Goal: Task Accomplishment & Management: Manage account settings

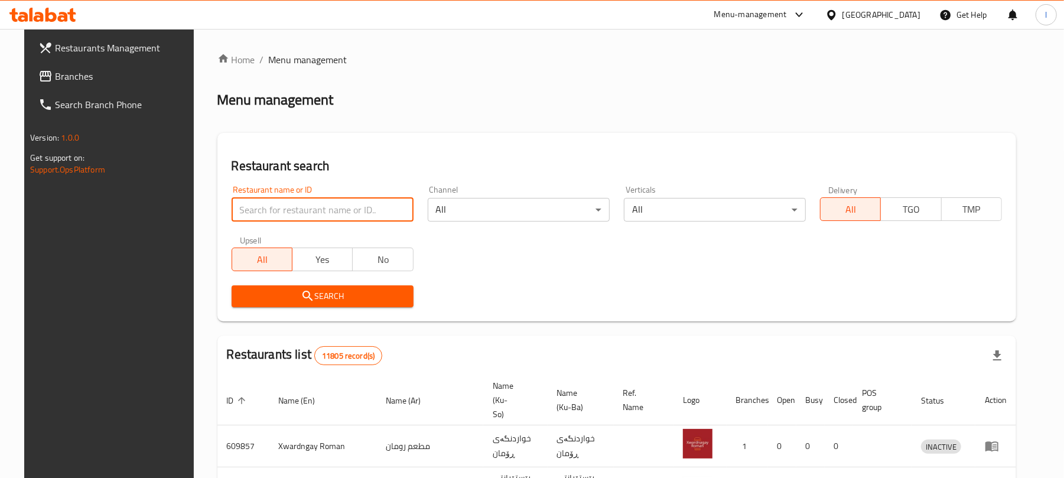
click at [247, 209] on input "search" at bounding box center [323, 210] width 182 height 24
paste input "[GEOGRAPHIC_DATA]"
type input "[GEOGRAPHIC_DATA]"
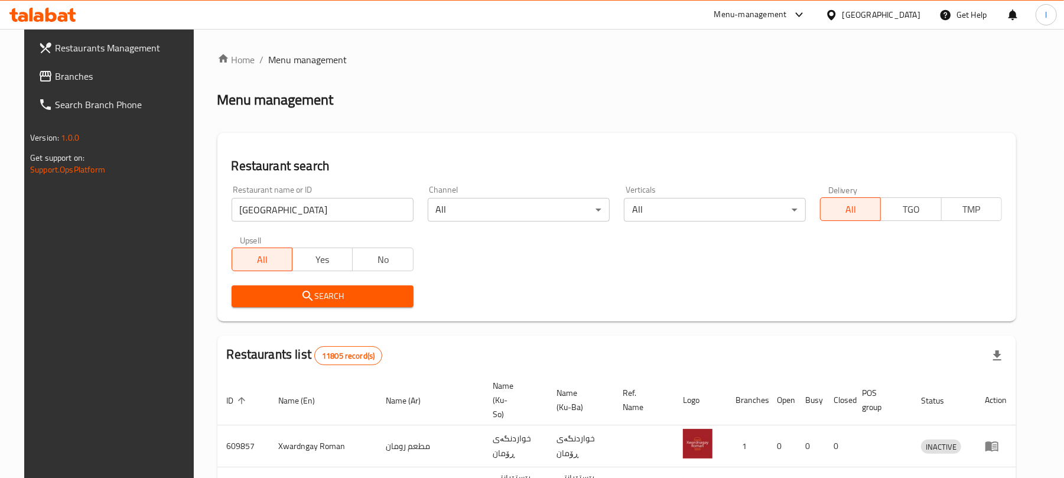
click at [306, 296] on span "Search" at bounding box center [322, 296] width 163 height 15
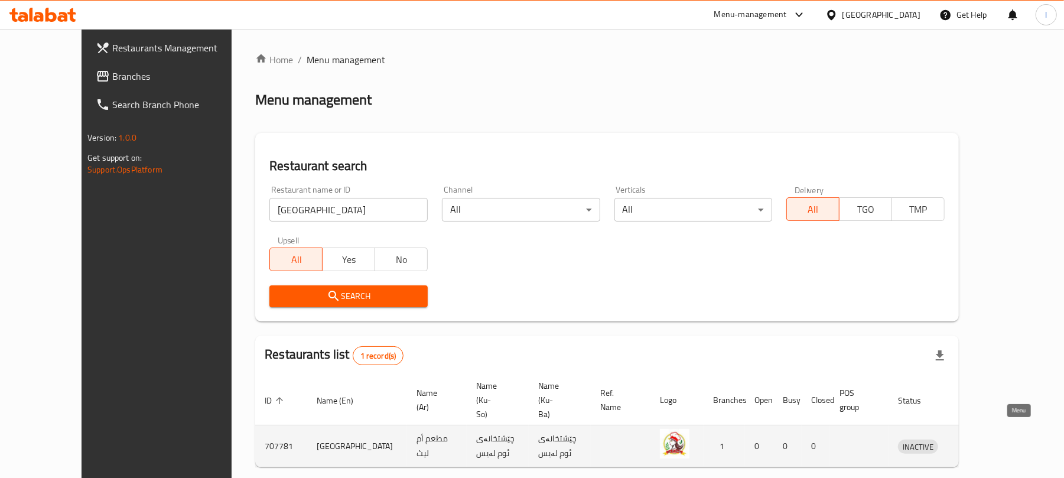
click at [974, 444] on icon "enhanced table" at bounding box center [972, 446] width 4 height 5
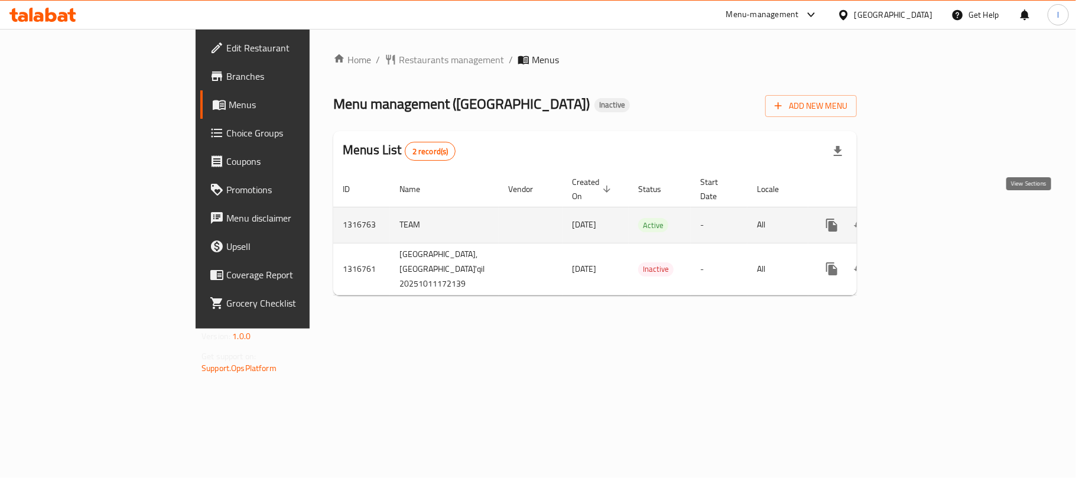
click at [931, 221] on link "enhanced table" at bounding box center [917, 225] width 28 height 28
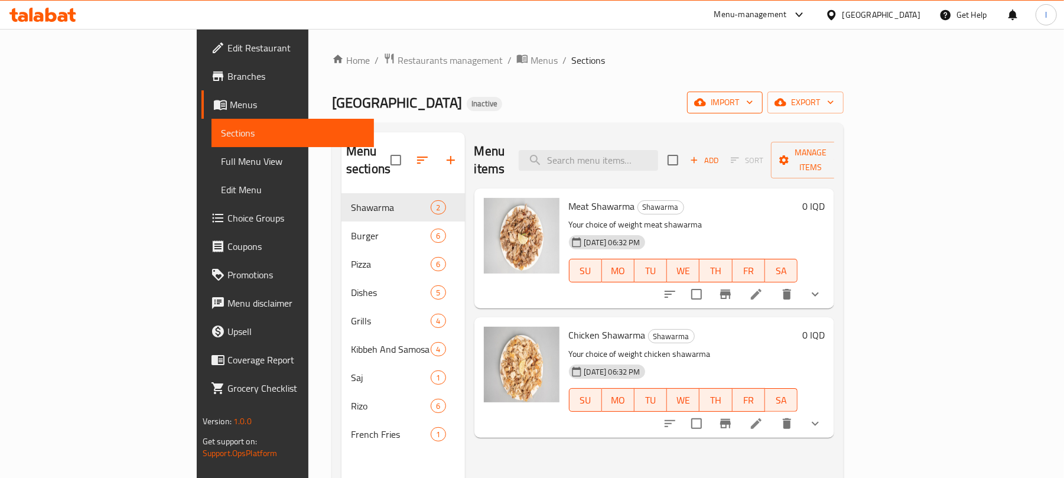
click at [754, 99] on span "import" at bounding box center [725, 102] width 57 height 15
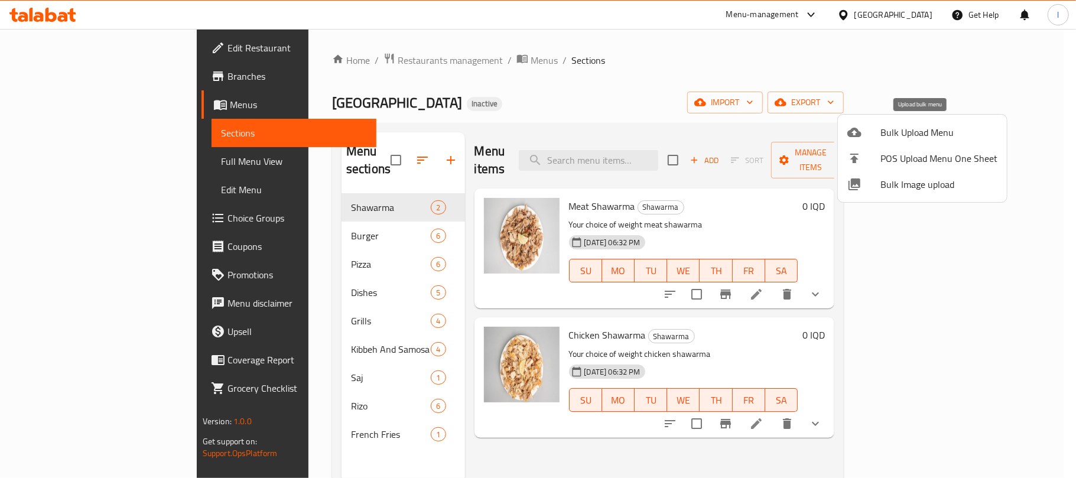
click at [881, 126] on span "Bulk Upload Menu" at bounding box center [939, 132] width 117 height 14
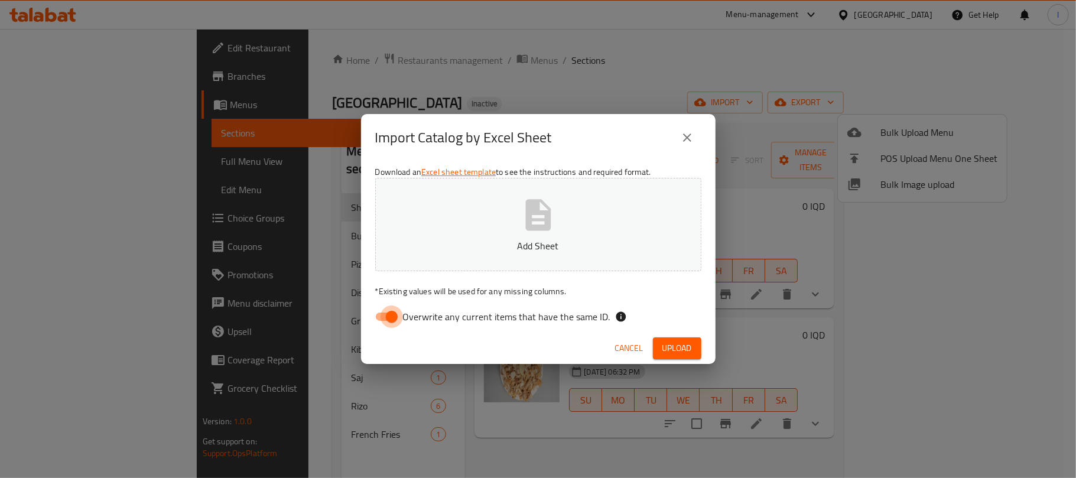
click at [370, 318] on input "Overwrite any current items that have the same ID." at bounding box center [391, 317] width 67 height 22
checkbox input "false"
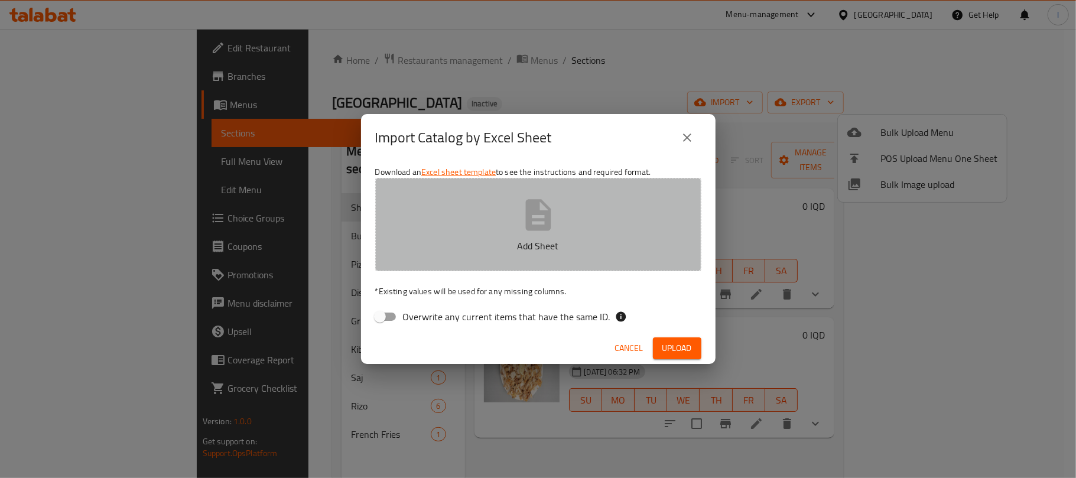
click at [530, 261] on button "Add Sheet" at bounding box center [538, 224] width 326 height 93
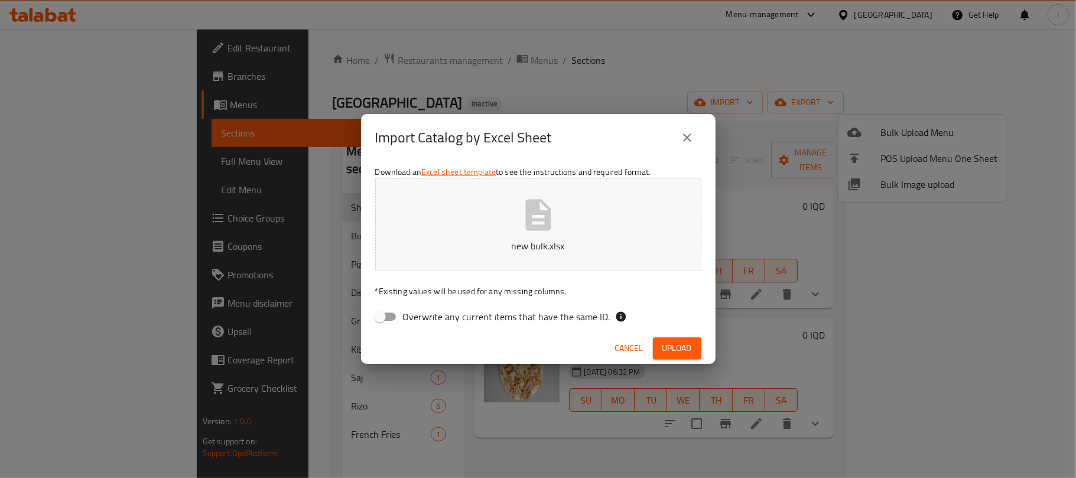
click at [700, 343] on button "Upload" at bounding box center [677, 348] width 48 height 22
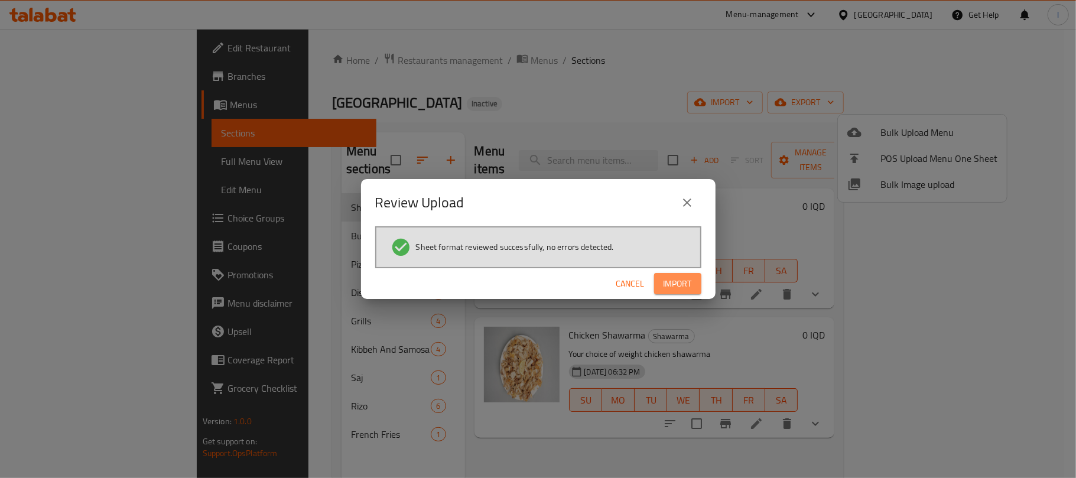
click at [683, 274] on button "Import" at bounding box center [677, 284] width 47 height 22
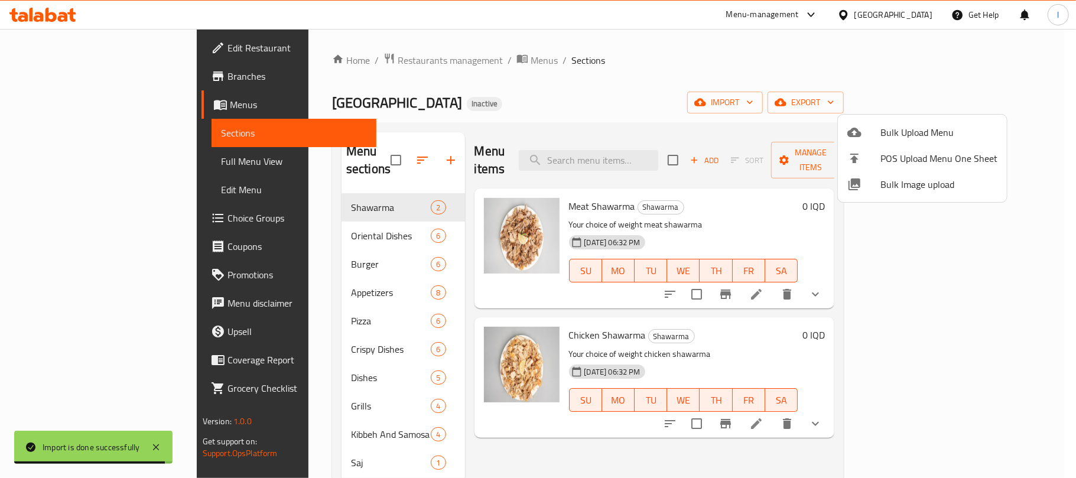
click at [313, 220] on div at bounding box center [538, 239] width 1076 height 478
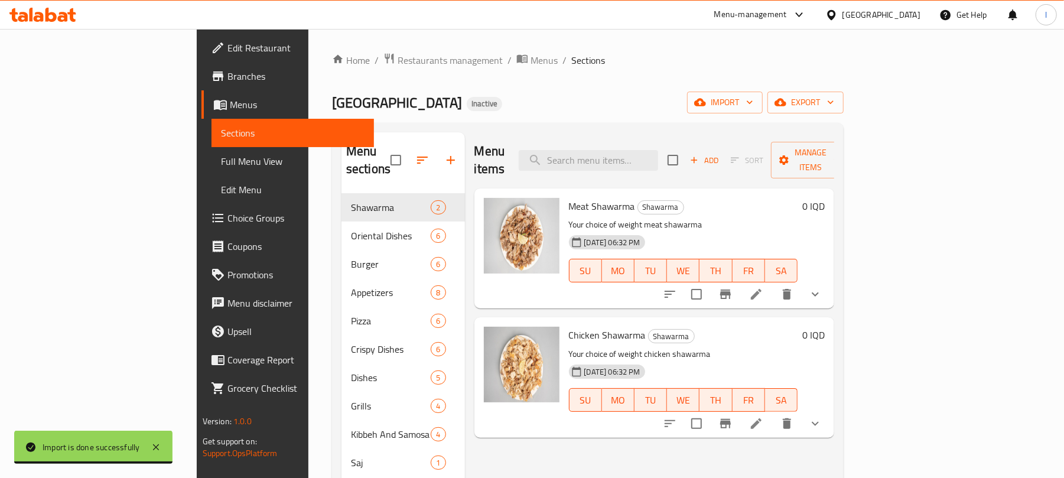
click at [351, 229] on span "Oriental Dishes" at bounding box center [391, 236] width 80 height 14
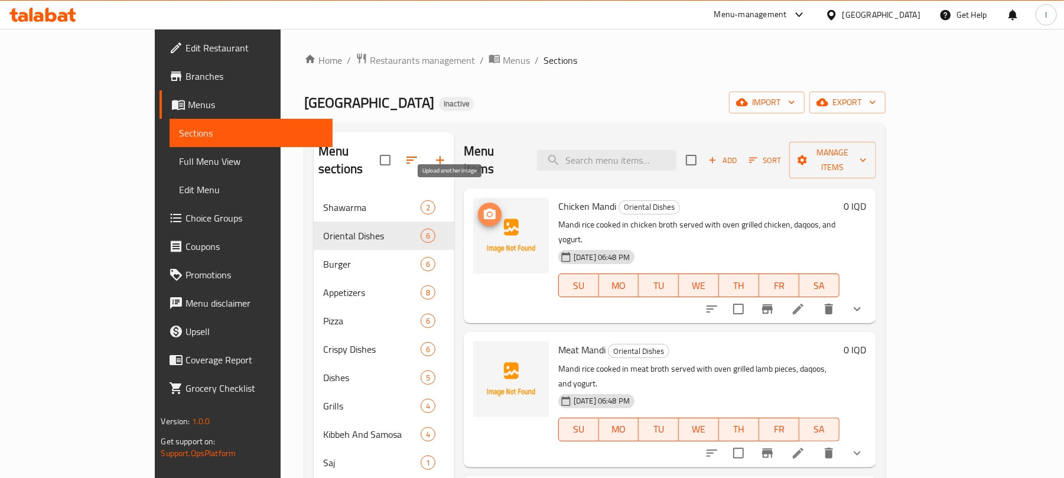
click at [484, 209] on icon "upload picture" at bounding box center [490, 214] width 12 height 11
click at [179, 157] on span "Full Menu View" at bounding box center [251, 161] width 144 height 14
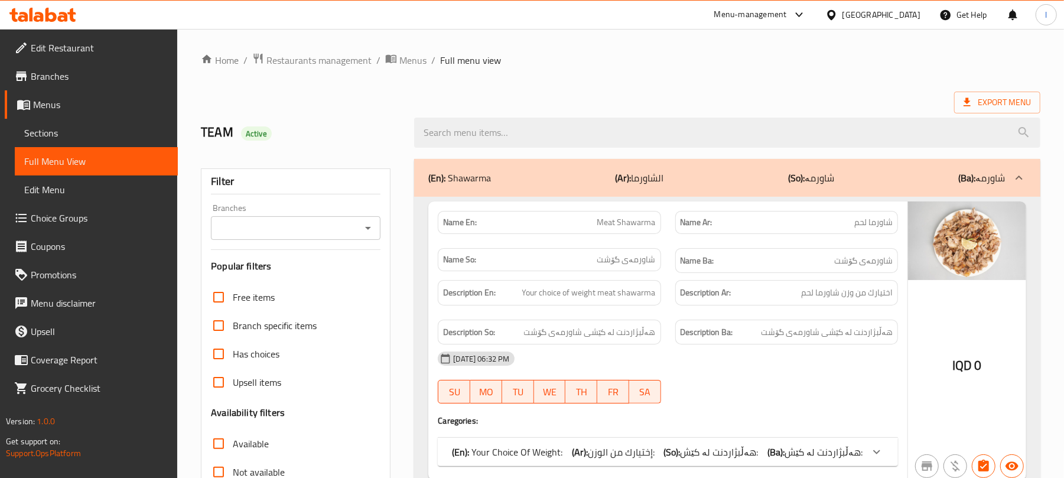
click at [361, 223] on icon "Open" at bounding box center [368, 228] width 14 height 14
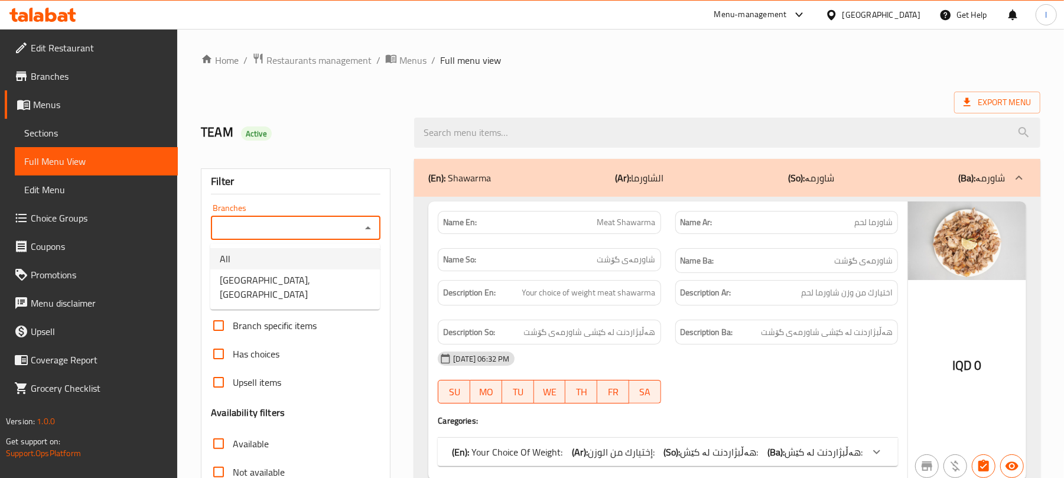
click at [338, 268] on li "All" at bounding box center [295, 258] width 170 height 21
click at [367, 221] on icon "Open" at bounding box center [368, 228] width 14 height 14
click at [318, 279] on span "[GEOGRAPHIC_DATA], [GEOGRAPHIC_DATA]" at bounding box center [295, 287] width 151 height 28
type input "[GEOGRAPHIC_DATA], [GEOGRAPHIC_DATA]"
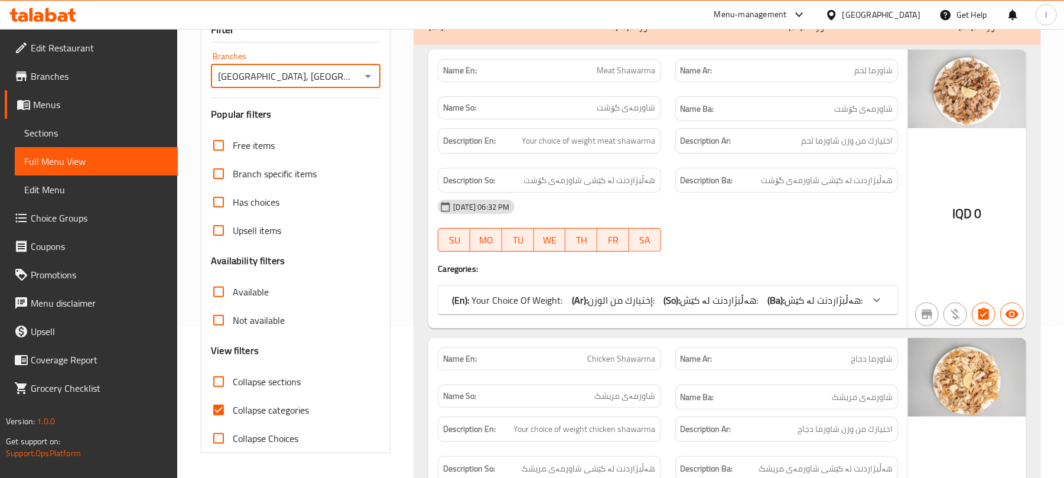
scroll to position [289, 0]
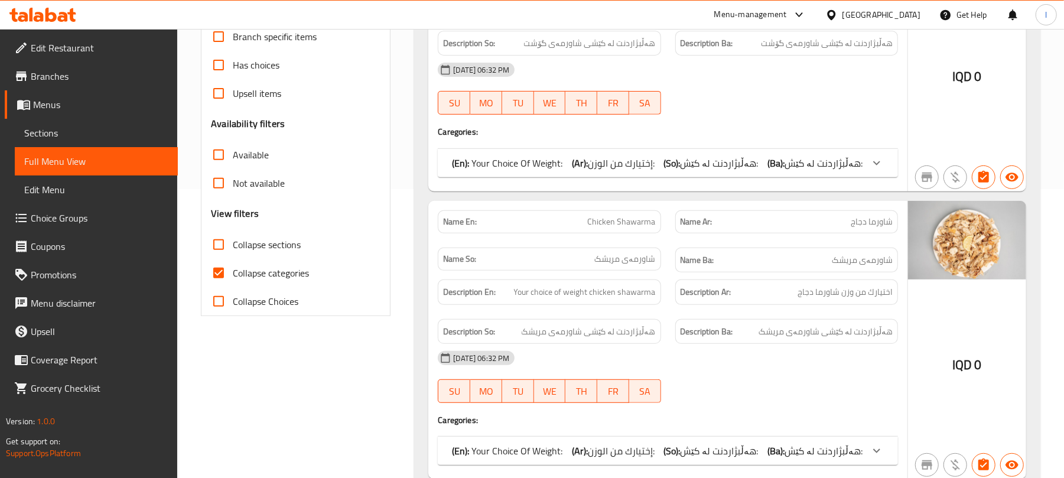
click at [220, 266] on input "Collapse categories" at bounding box center [218, 273] width 28 height 28
checkbox input "false"
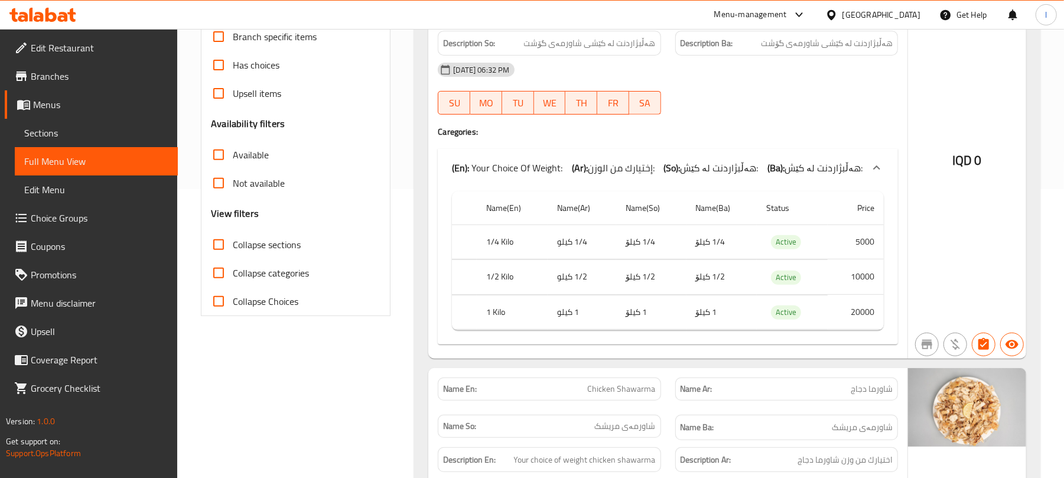
click at [213, 241] on input "Collapse sections" at bounding box center [218, 244] width 28 height 28
checkbox input "true"
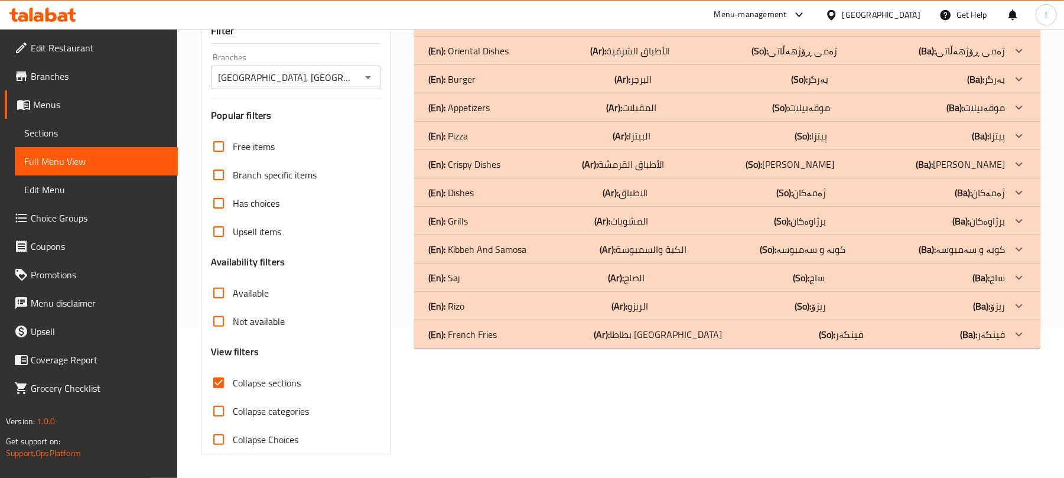
scroll to position [152, 0]
click at [502, 163] on div "(En): Crispy Dishes (Ar): الأطباق القرمشة (So): [PERSON_NAME] (Ba): [PERSON_NAM…" at bounding box center [716, 164] width 577 height 14
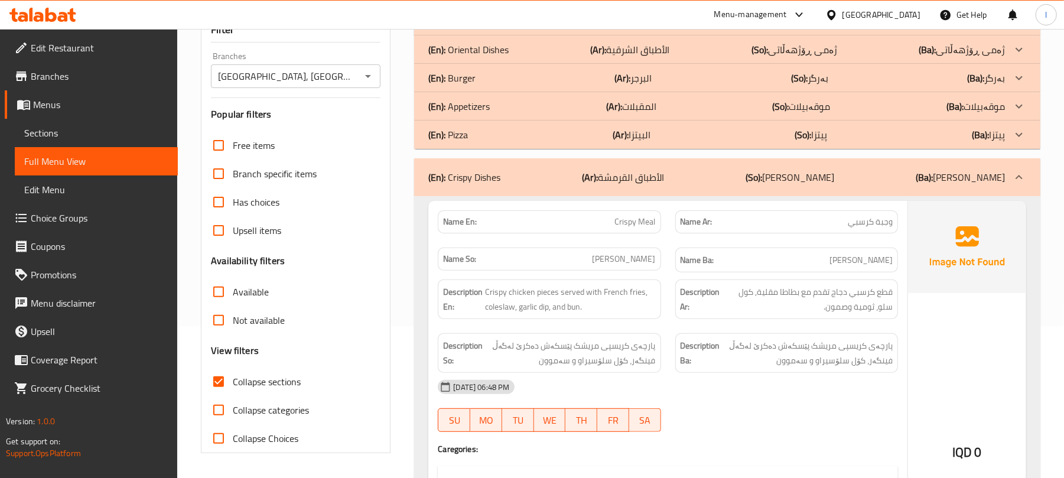
click at [609, 223] on p "Name En: Crispy Meal" at bounding box center [549, 222] width 212 height 12
copy span "Crispy Meal"
click at [1000, 335] on div "IQD 0" at bounding box center [967, 421] width 118 height 440
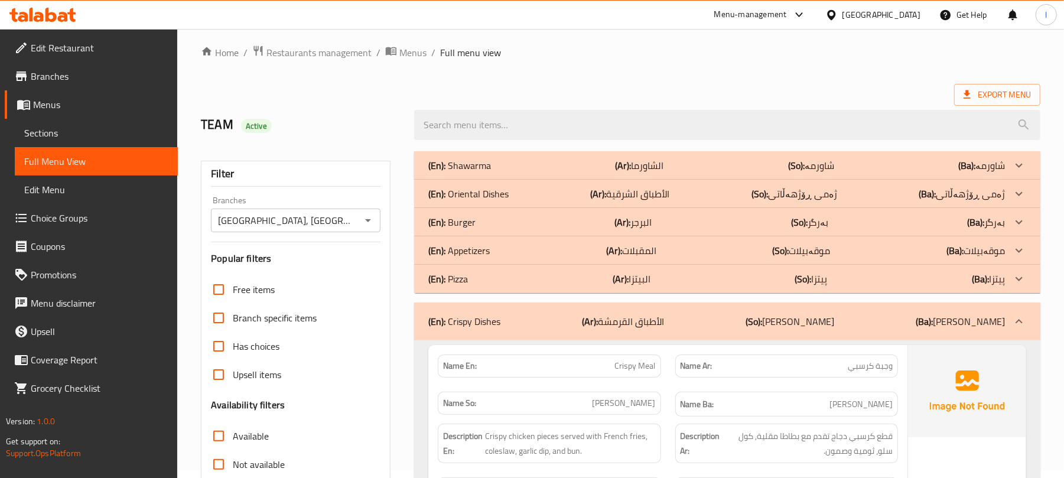
scroll to position [0, 0]
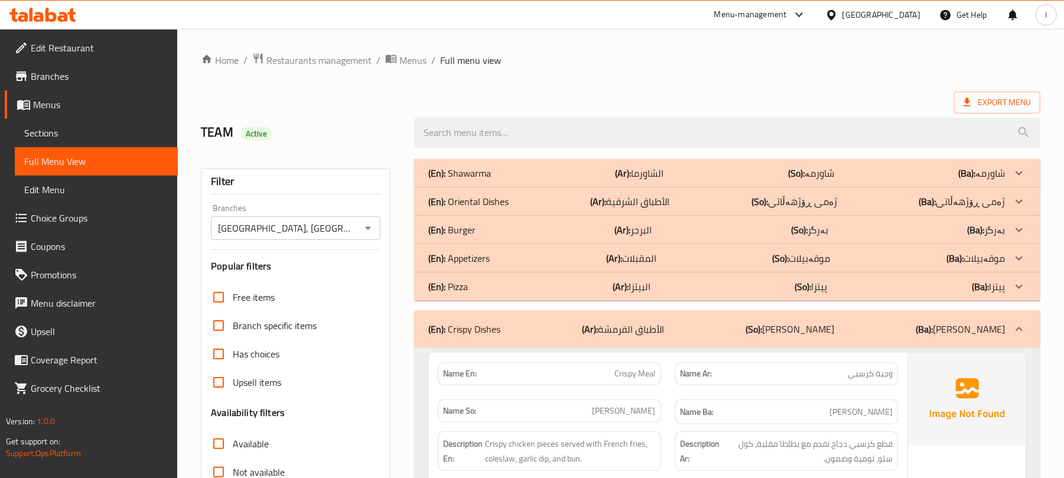
click at [612, 261] on b "(Ar):" at bounding box center [614, 258] width 16 height 18
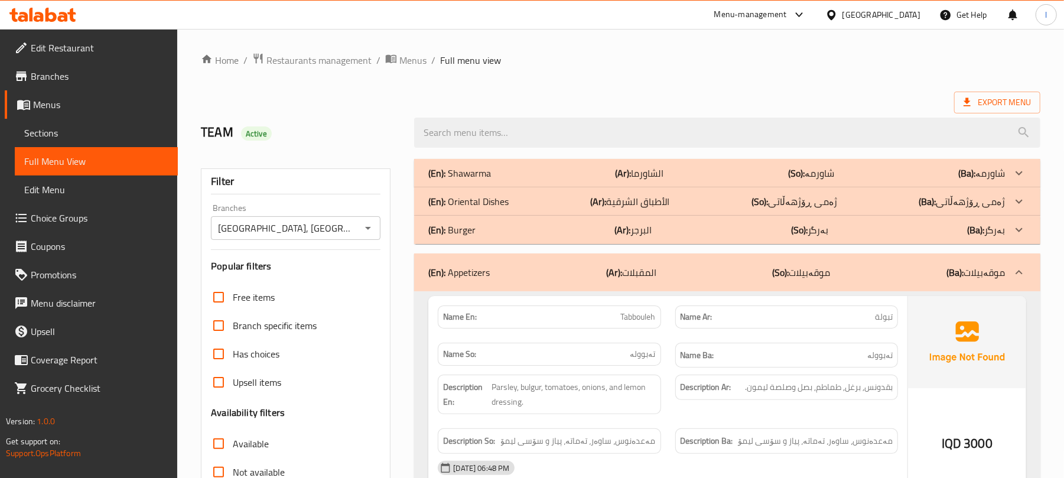
click at [712, 208] on div "(En): Oriental Dishes (Ar): الأطباق الشرقية (So): ژەمی ڕۆژهەڵاتی (Ba): ژەمی ڕۆژ…" at bounding box center [716, 201] width 577 height 14
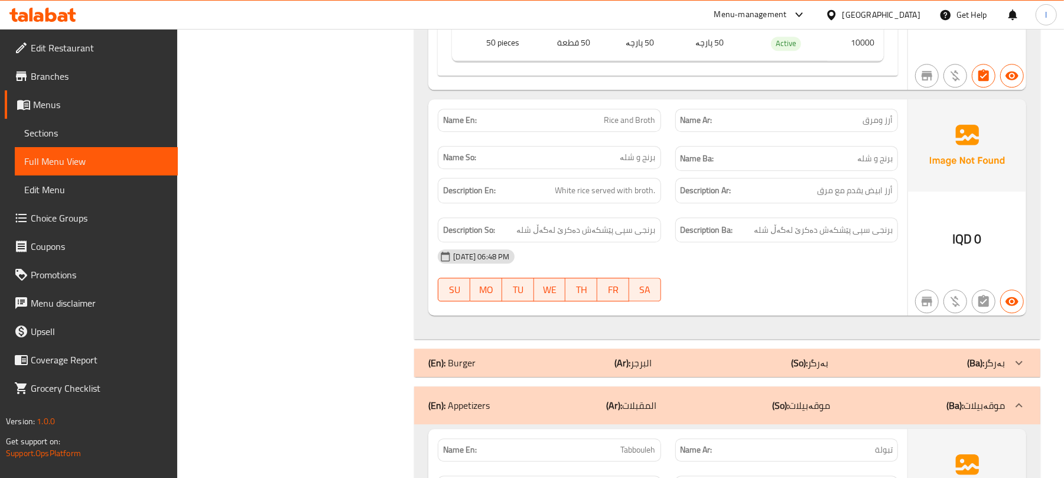
scroll to position [2106, 0]
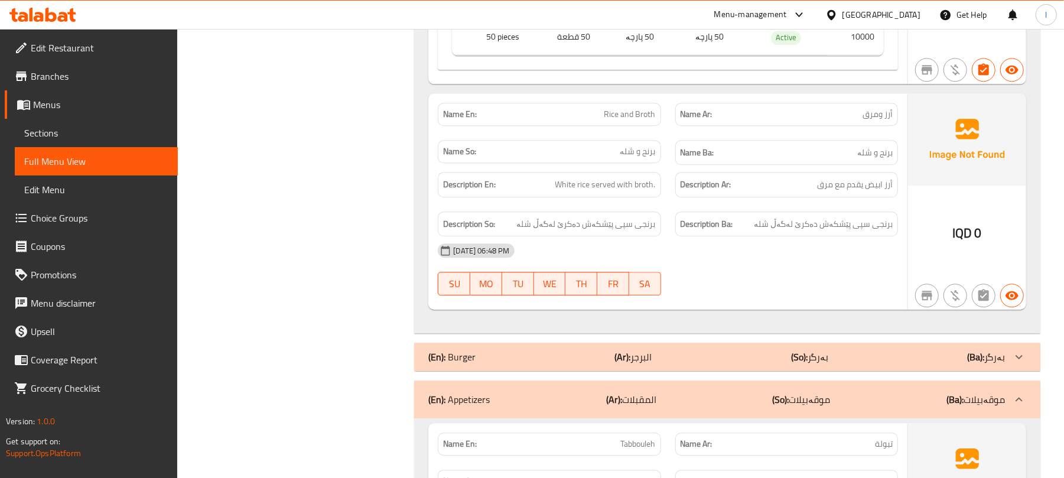
click at [52, 140] on span "Sections" at bounding box center [96, 133] width 144 height 14
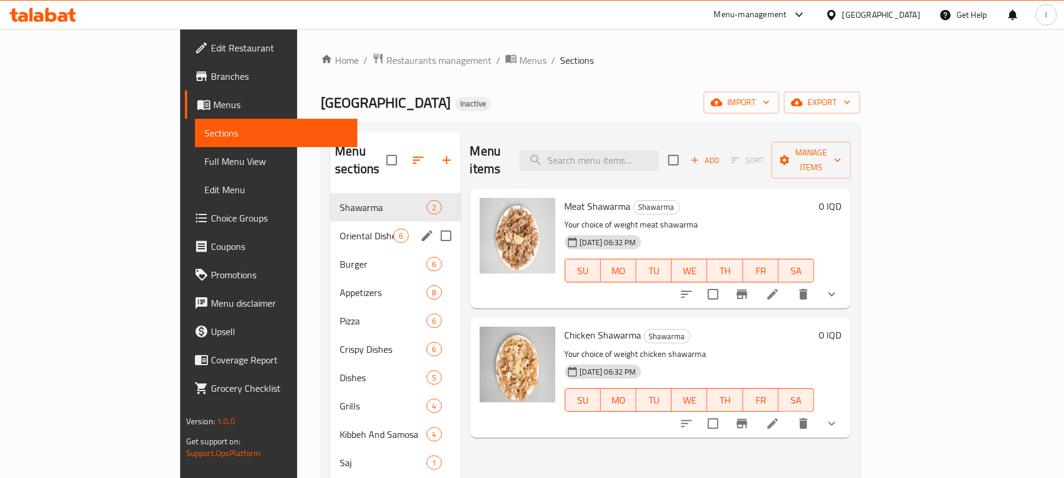
click at [343, 229] on span "Oriental Dishes" at bounding box center [367, 236] width 54 height 14
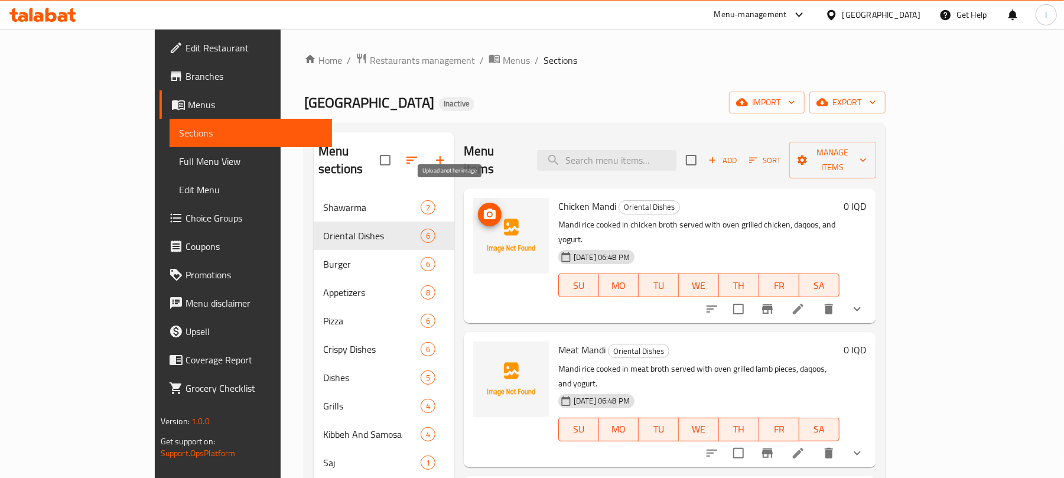
click at [478, 207] on span "upload picture" at bounding box center [490, 214] width 24 height 14
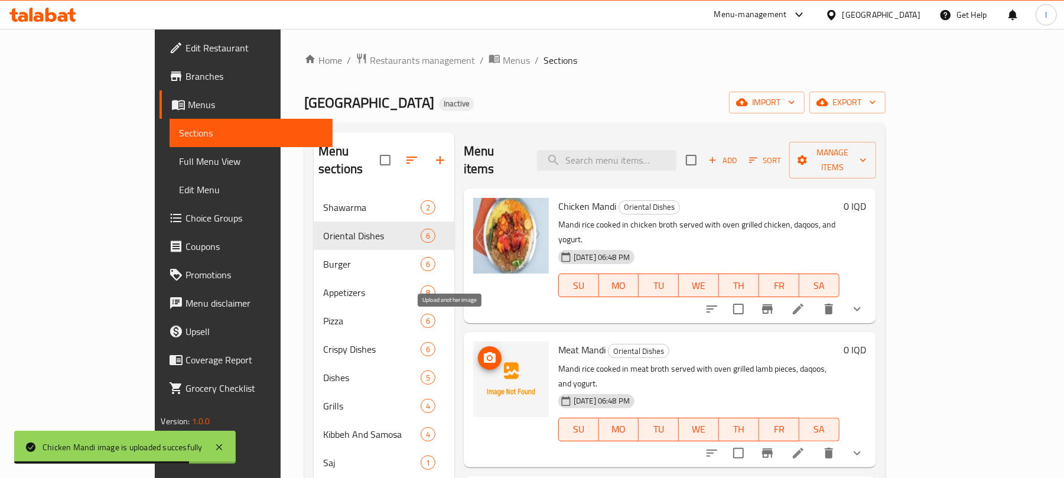
click at [483, 351] on icon "upload picture" at bounding box center [490, 358] width 14 height 14
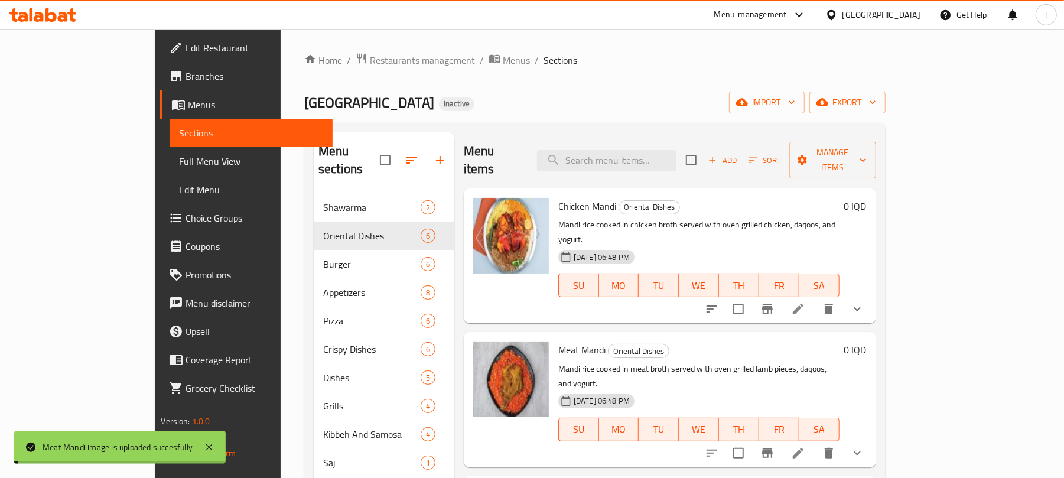
click at [872, 295] on button "show more" at bounding box center [857, 309] width 28 height 28
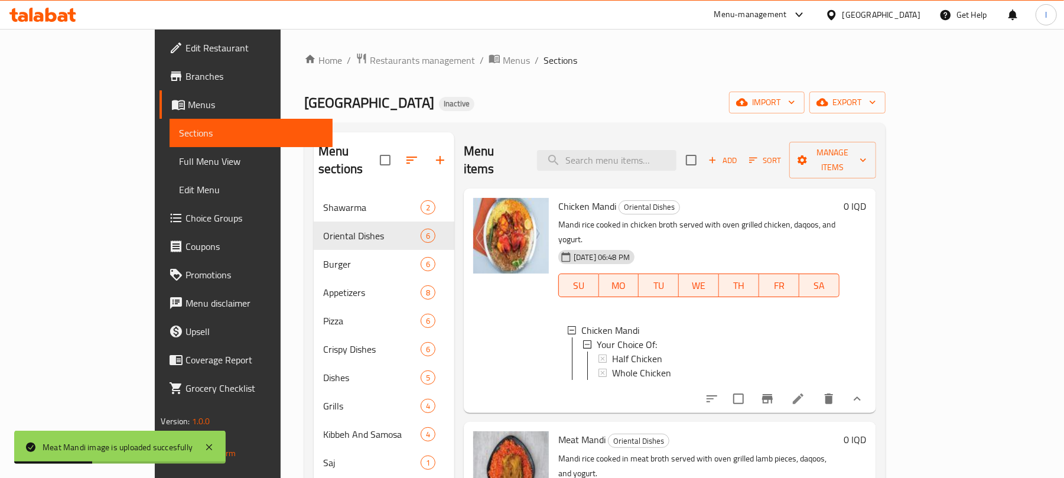
click at [865, 392] on icon "show more" at bounding box center [857, 399] width 14 height 14
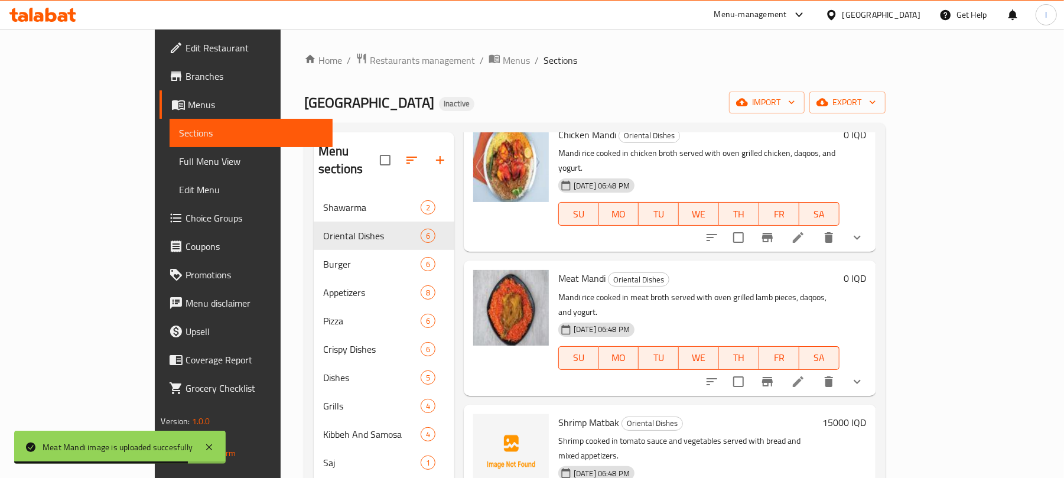
scroll to position [150, 0]
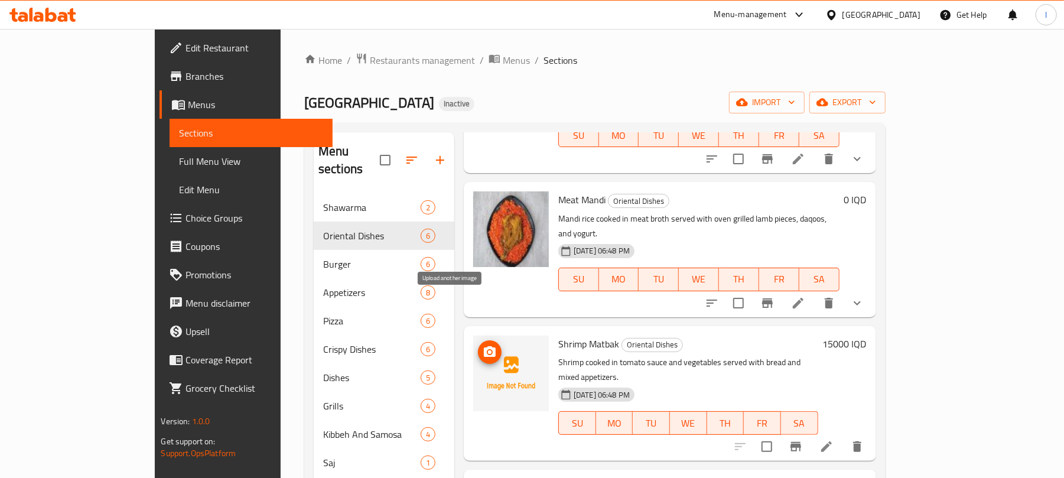
click at [478, 345] on span "upload picture" at bounding box center [490, 352] width 24 height 14
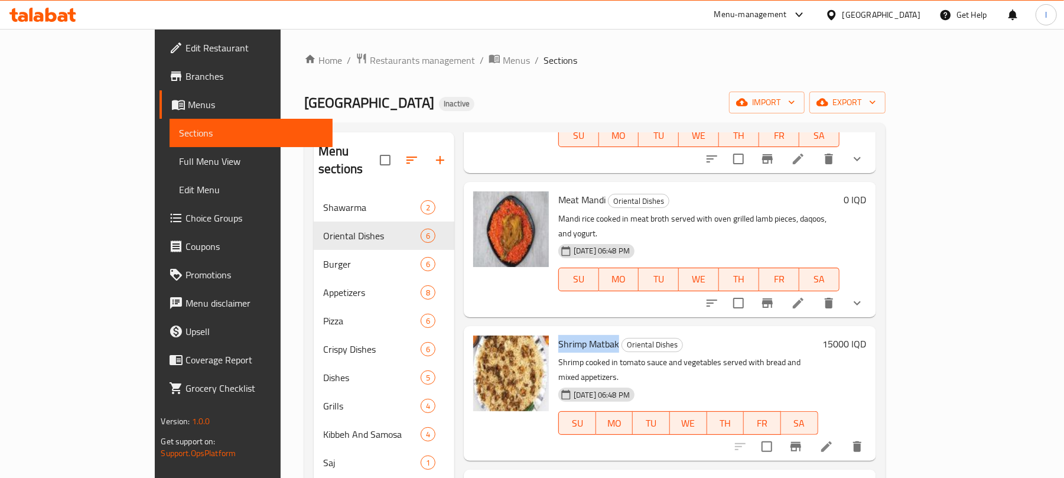
drag, startPoint x: 580, startPoint y: 298, endPoint x: 518, endPoint y: 303, distance: 62.3
click at [554, 331] on div "Shrimp Matbak Oriental Dishes Shrimp cooked in tomato sauce and vegetables serv…" at bounding box center [688, 393] width 269 height 125
copy span "Shrimp Matbak"
click at [834, 440] on icon at bounding box center [827, 447] width 14 height 14
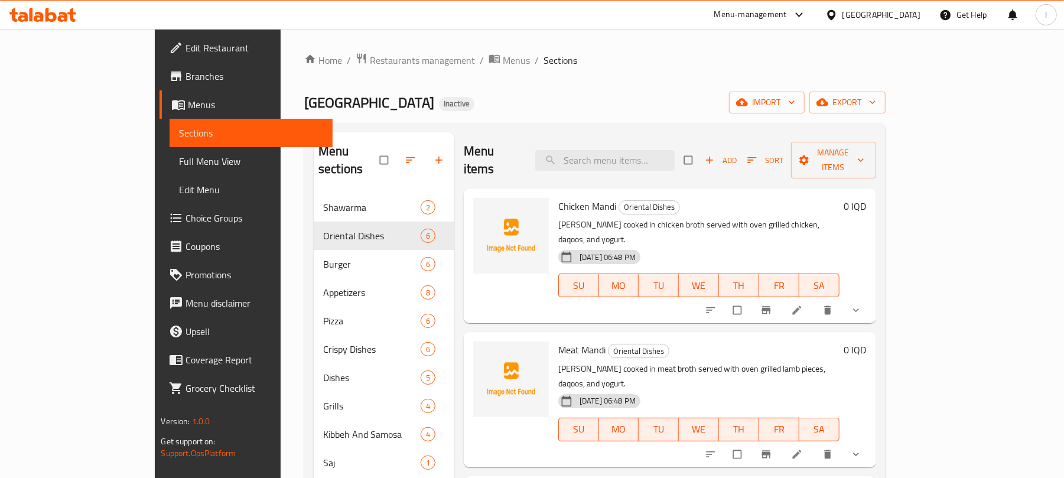
click at [643, 141] on div "Menu items Add Sort Manage items" at bounding box center [670, 160] width 413 height 56
click at [644, 150] on input "search" at bounding box center [604, 160] width 139 height 21
paste input "Crispy Meal"
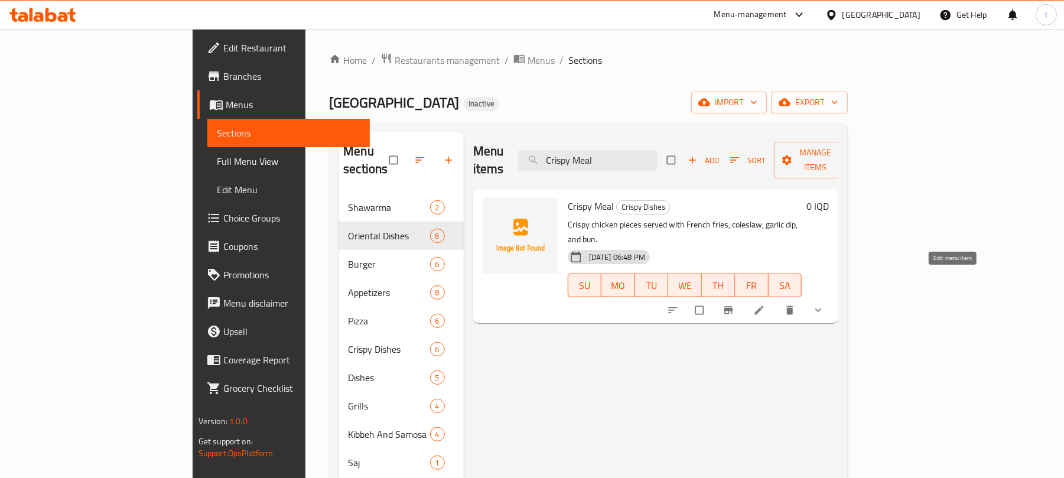
type input "Crispy Meal"
click at [764, 306] on icon at bounding box center [759, 310] width 9 height 9
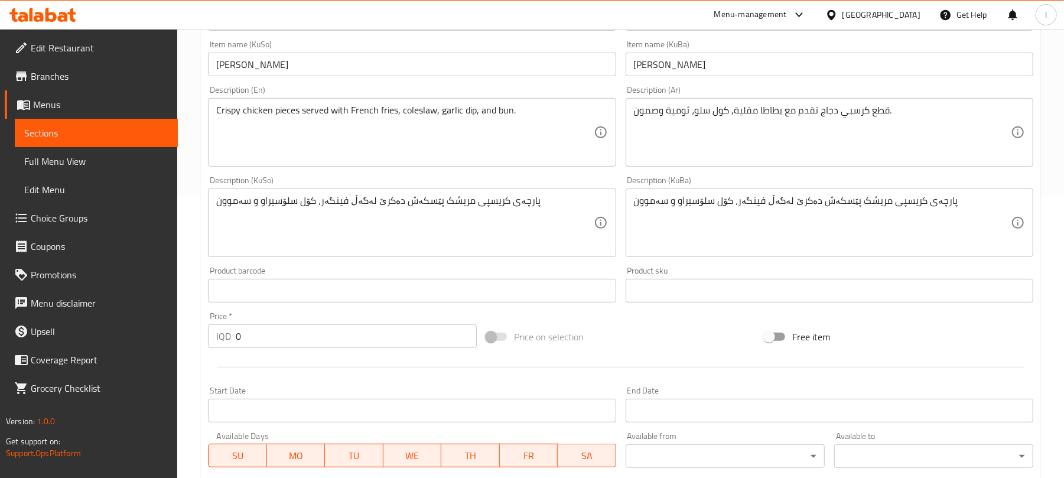
scroll to position [289, 0]
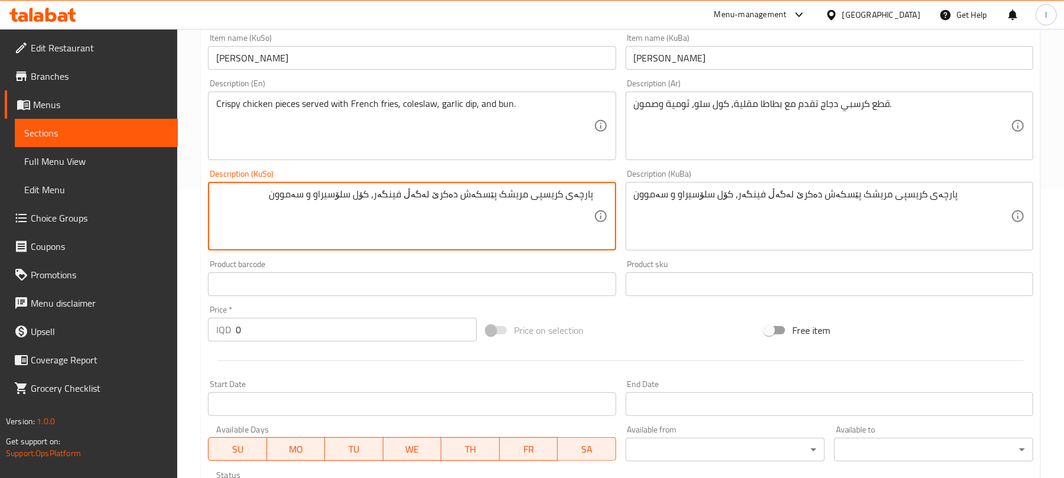
click at [483, 197] on textarea "پارچەی کریسپی مریشک پێسکەش دەکرێ لەگەڵ فینگەر، کۆل سلۆسیراو و سەموون" at bounding box center [404, 217] width 377 height 56
click at [492, 197] on textarea "پارچەی کریسپی مریشک پێسکەش دەکرێ لەگەڵ فینگەر، کۆل سلۆسیراو و سەموون" at bounding box center [404, 217] width 377 height 56
click at [413, 194] on textarea "پارچەی کریسپی مریشک پێشکەش دەکرێ لەگەڵ فینگەر، کۆل سلۆسیراو و سەموون" at bounding box center [404, 217] width 377 height 56
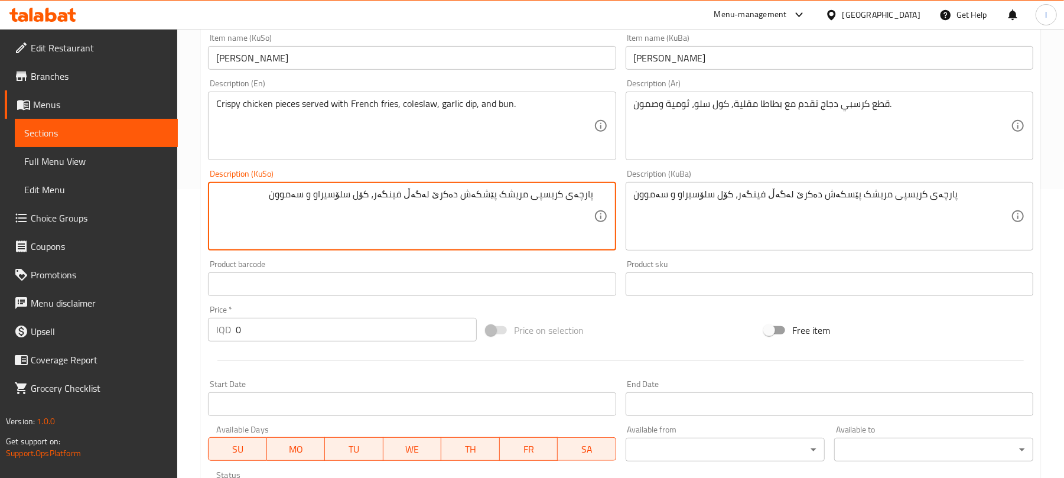
type textarea "پارچەی کریسپی مریشک پێشکەش دەکرێ لەگەڵ فینگەر، کۆل سلۆسیراو و سەموون"
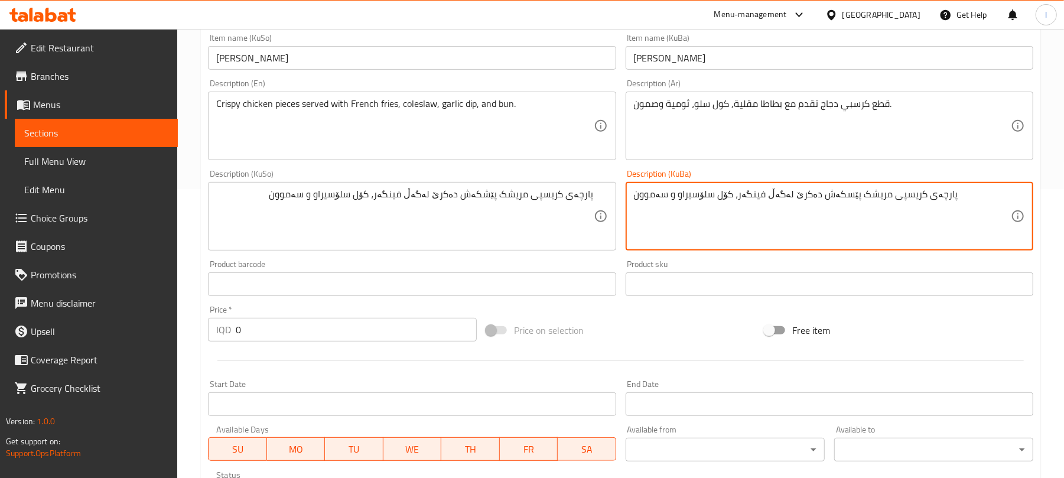
click at [647, 200] on textarea "پارچەی کریسپی مریشک پێسکەش دەکرێ لەگەڵ فینگەر، کۆل سلۆسیراو و سەموون" at bounding box center [822, 217] width 377 height 56
paste textarea
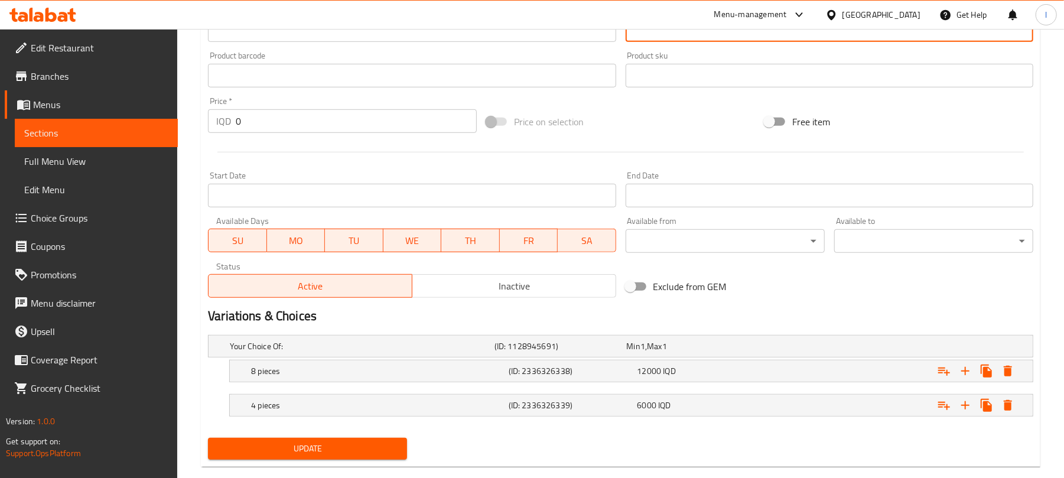
scroll to position [521, 0]
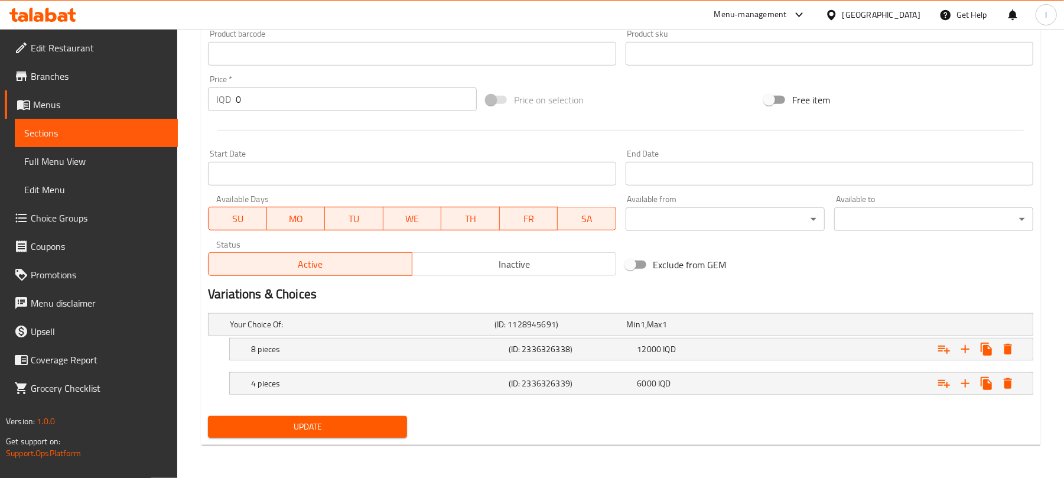
type textarea "پارچەی کریسپی مریشک پێشکەش دەکرێ لەگەڵ فینگەر، کۆل سلۆسیراو و سەموون"
click at [384, 419] on button "Update" at bounding box center [307, 427] width 199 height 22
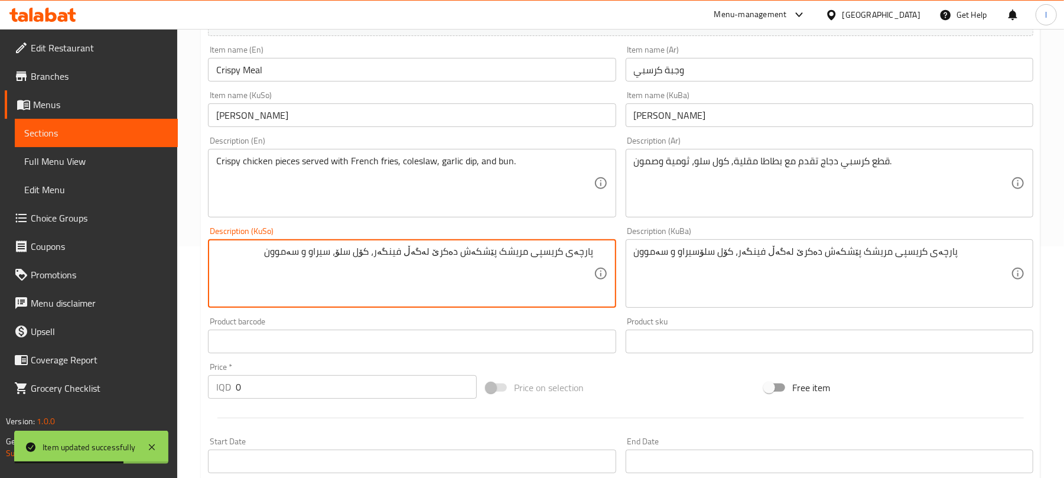
click at [372, 264] on textarea "پارچەی کریسپی مریشک پێشکەش دەکرێ لەگەڵ فینگەر، کۆل سلۆ، سیراو و سەموون" at bounding box center [404, 274] width 377 height 56
type textarea "پارچەی کریسپی مریشک پێشکەش دەکرێ لەگەڵ فینگەر، کۆل سلۆ، سیراو و سەموون"
click at [700, 254] on textarea "پارچەی کریسپی مریشک پێشکەش دەکرێ لەگەڵ فینگەر، کۆل سلۆسیراو و سەموون" at bounding box center [822, 274] width 377 height 56
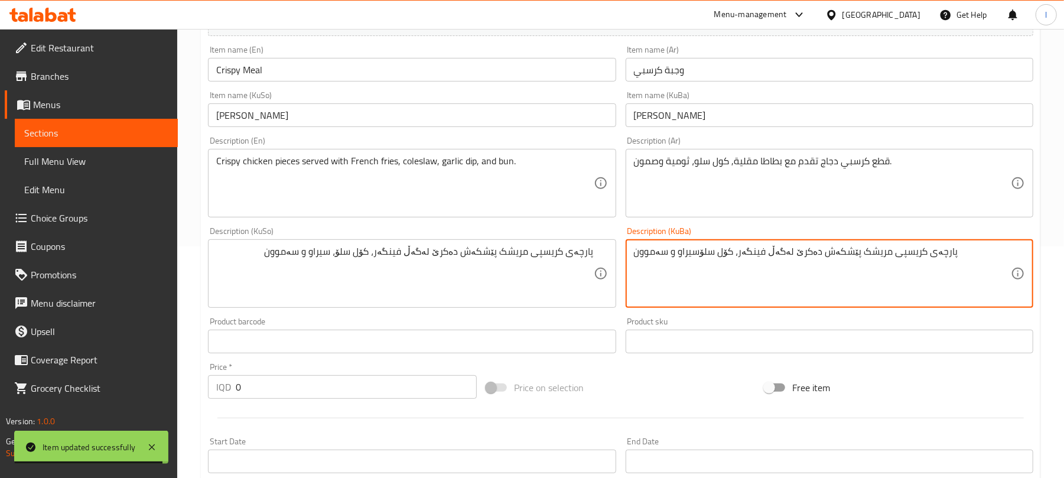
click at [700, 254] on textarea "پارچەی کریسپی مریشک پێشکەش دەکرێ لەگەڵ فینگەر، کۆل سلۆسیراو و سەموون" at bounding box center [822, 274] width 377 height 56
paste textarea
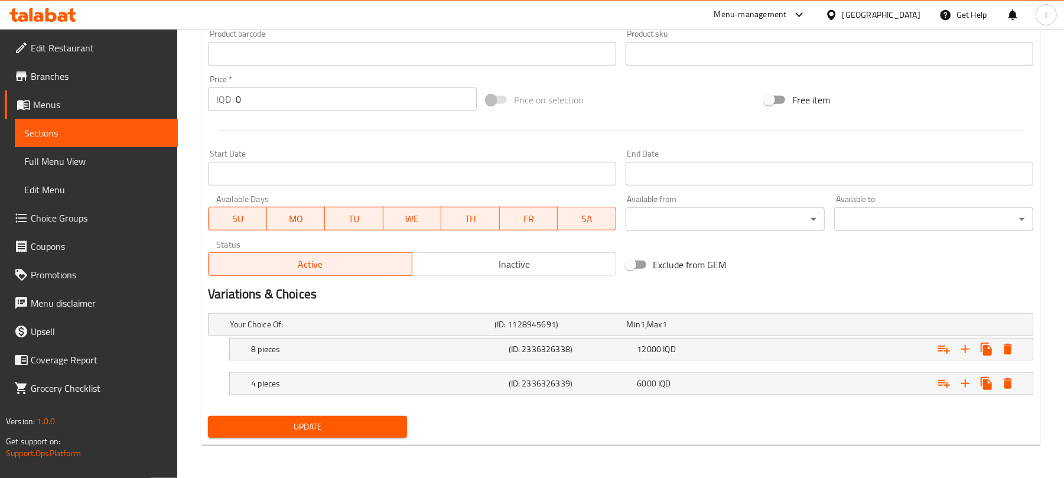
type textarea "پارچەی کریسپی مریشک پێشکەش دەکرێ لەگەڵ فینگەر، کۆل سلۆ، سیراو و سەموون"
click at [382, 430] on span "Update" at bounding box center [307, 427] width 180 height 15
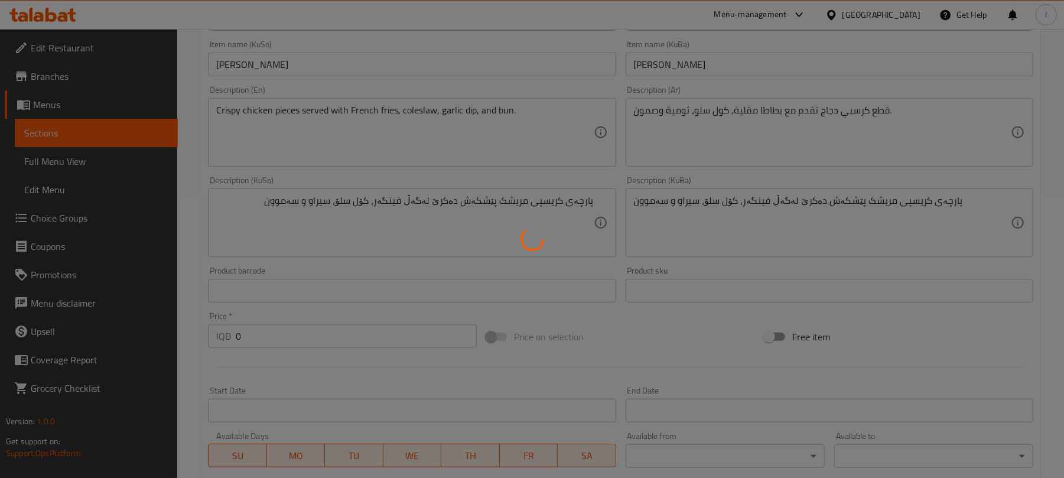
scroll to position [289, 0]
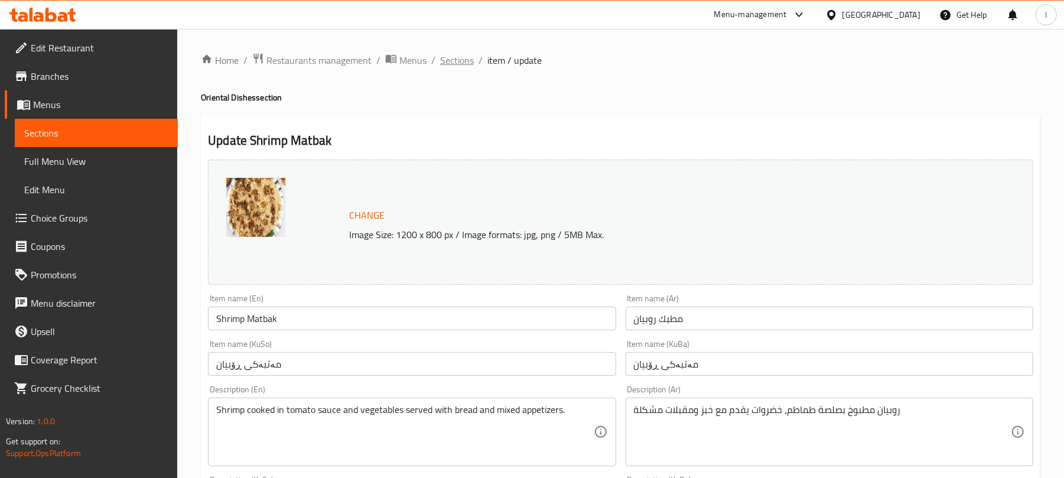
click at [447, 65] on span "Sections" at bounding box center [457, 60] width 34 height 14
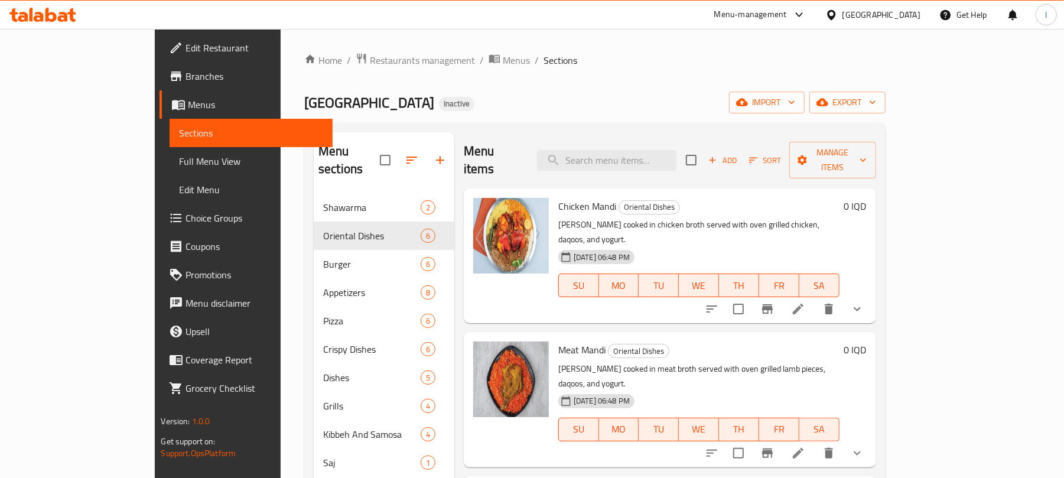
scroll to position [289, 0]
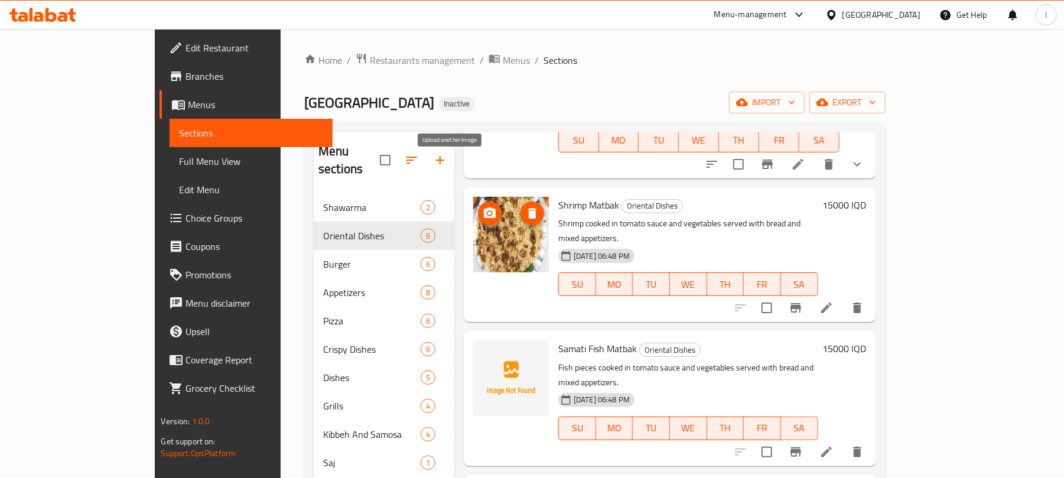
click at [483, 206] on icon "upload picture" at bounding box center [490, 213] width 14 height 14
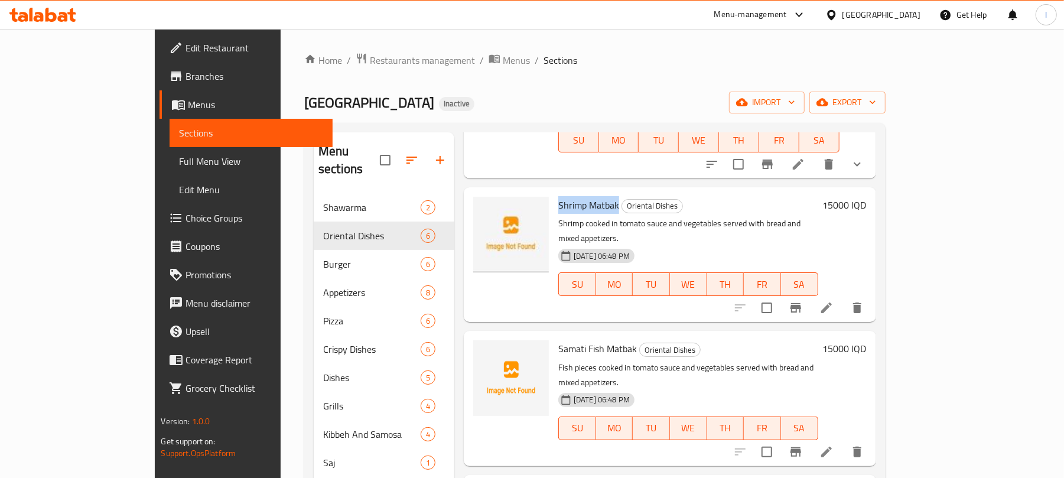
drag, startPoint x: 580, startPoint y: 159, endPoint x: 517, endPoint y: 163, distance: 63.4
click at [554, 192] on div "Shrimp Matbak Oriental Dishes Shrimp cooked in tomato sauce and vegetables serv…" at bounding box center [688, 254] width 269 height 125
copy span "Shrimp Matbak"
click at [677, 89] on div "Home / Restaurants management / Menus / Sections Umm Laith Restaurant Inactive …" at bounding box center [594, 336] width 581 height 567
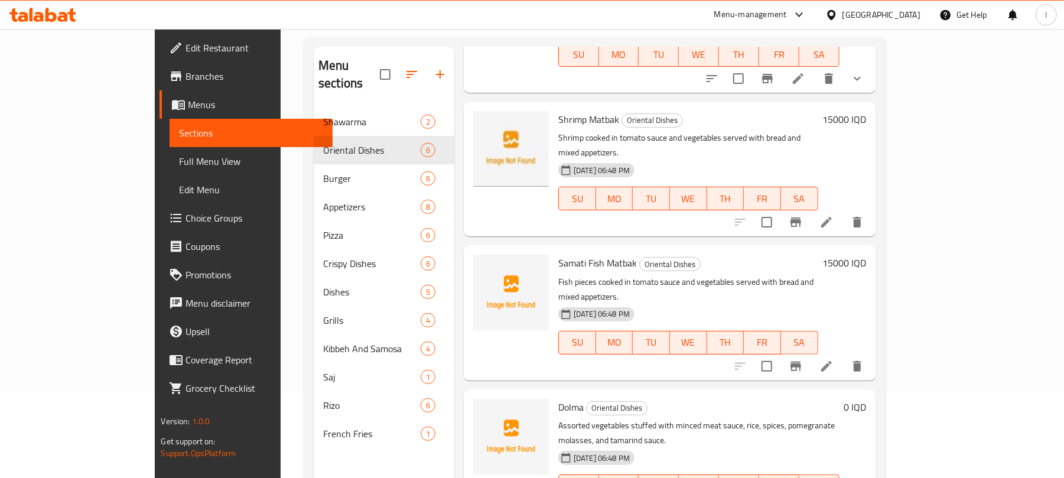
scroll to position [117, 0]
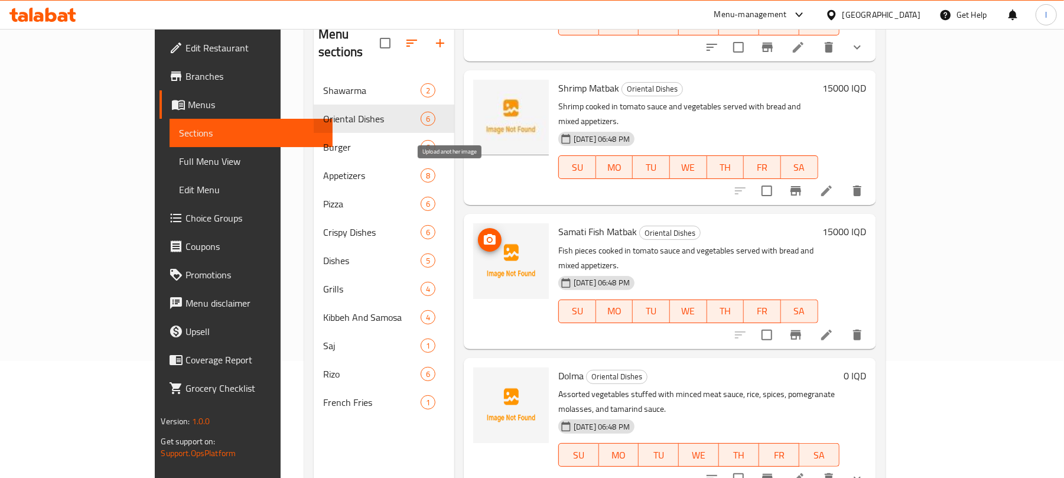
click at [483, 233] on icon "upload picture" at bounding box center [490, 240] width 14 height 14
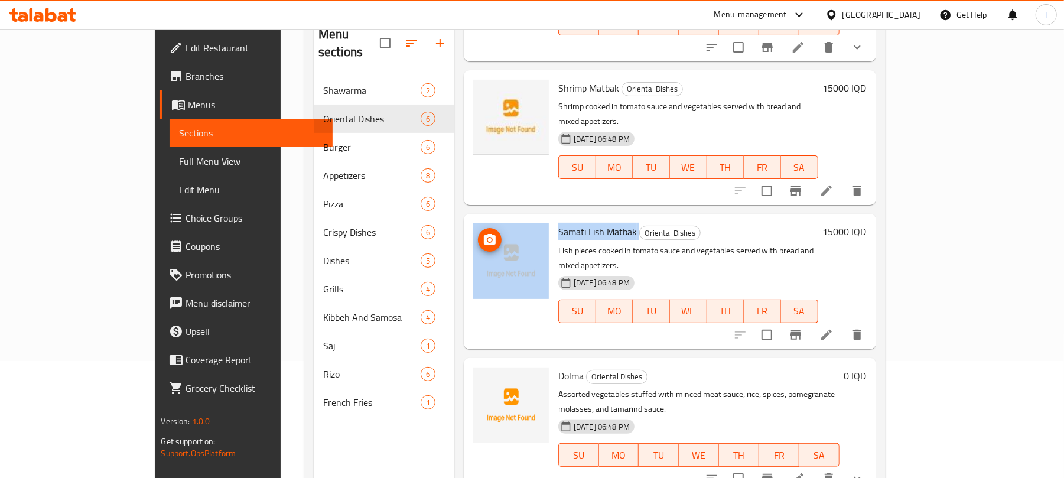
drag, startPoint x: 601, startPoint y: 165, endPoint x: 502, endPoint y: 171, distance: 99.5
click at [502, 219] on div "Samati Fish Matbak Oriental Dishes Fish pieces cooked in tomato sauce and veget…" at bounding box center [670, 281] width 403 height 125
copy div "Samati Fish Matbak"
click at [484, 378] on icon "upload picture" at bounding box center [490, 383] width 12 height 11
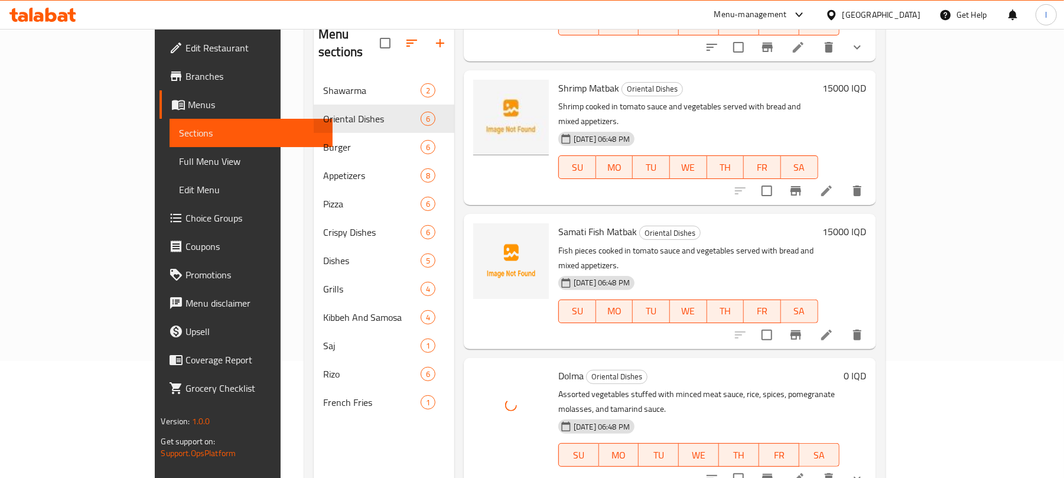
click at [753, 223] on h6 "Samati Fish Matbak Oriental Dishes" at bounding box center [688, 231] width 260 height 17
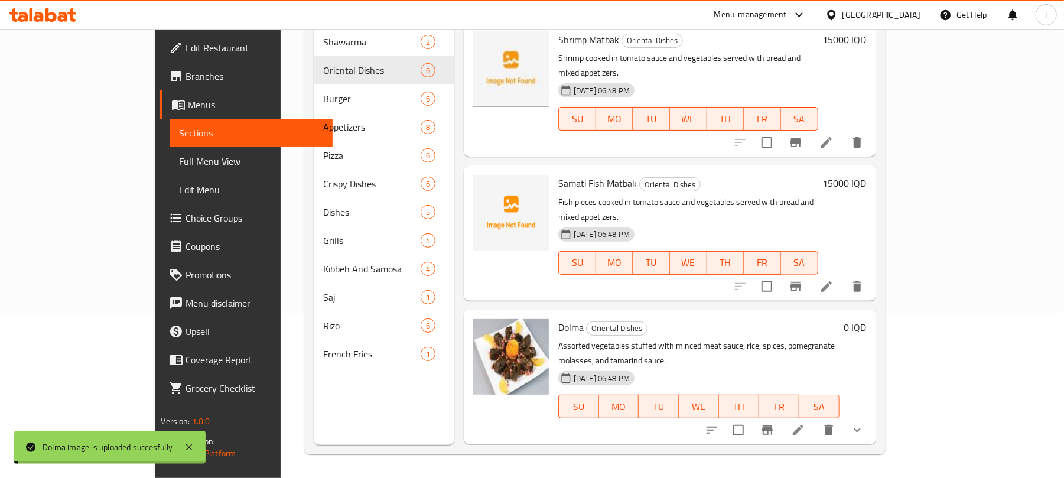
scroll to position [325, 0]
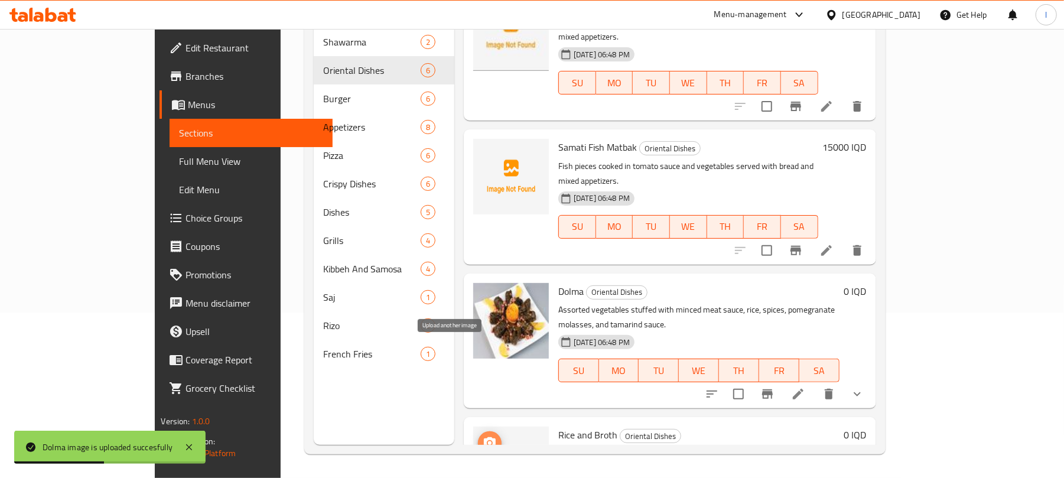
click at [478, 436] on span "upload picture" at bounding box center [490, 443] width 24 height 14
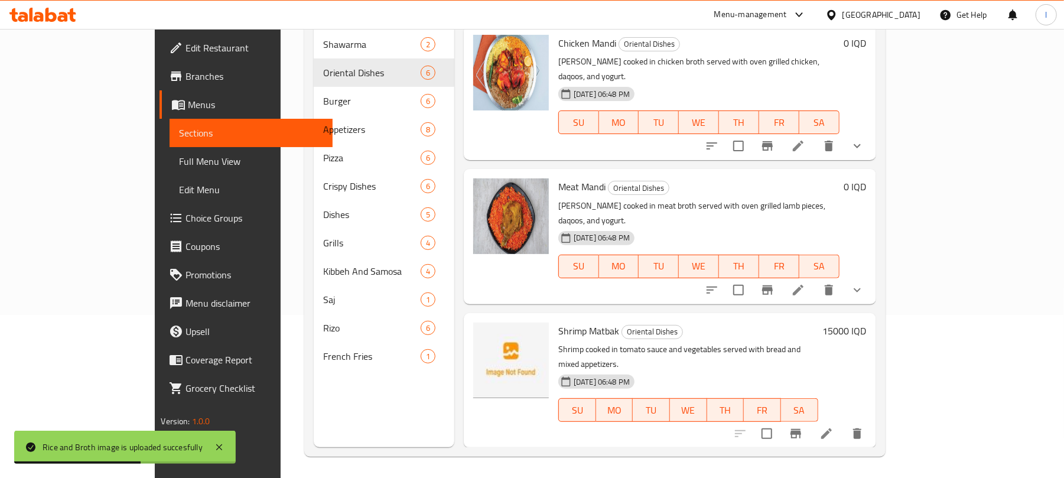
scroll to position [0, 0]
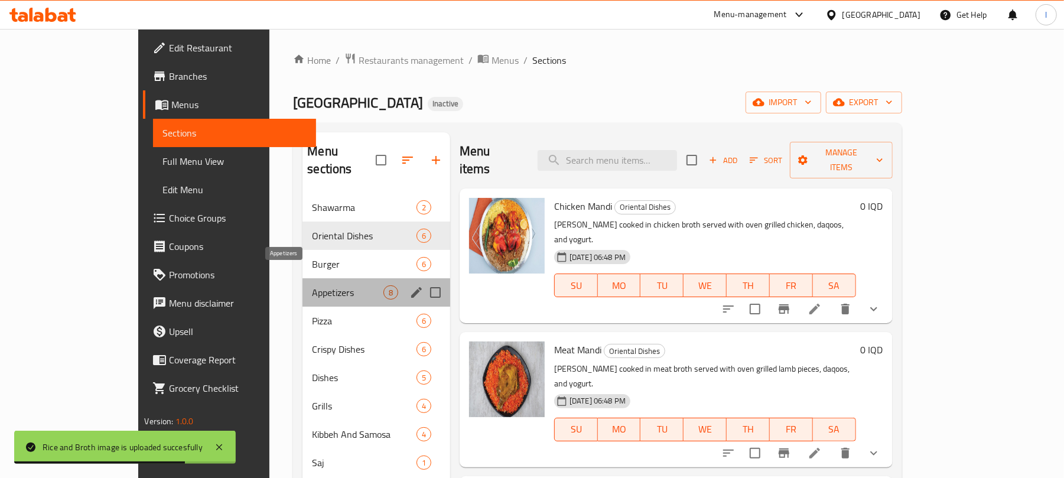
drag, startPoint x: 301, startPoint y: 282, endPoint x: 310, endPoint y: 291, distance: 13.0
click at [303, 284] on div "Appetizers 8" at bounding box center [377, 292] width 148 height 28
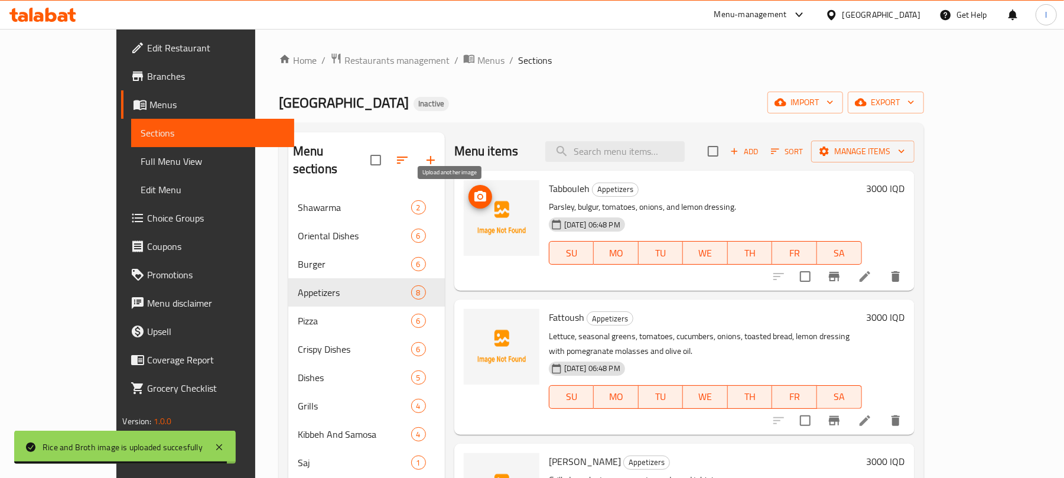
click at [473, 190] on icon "upload picture" at bounding box center [480, 197] width 14 height 14
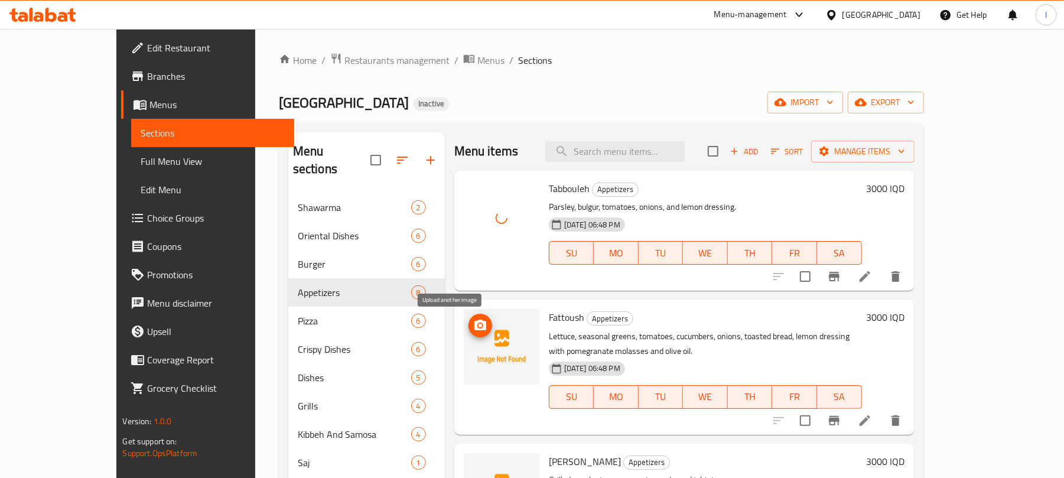
click at [475, 326] on icon "upload picture" at bounding box center [481, 325] width 12 height 11
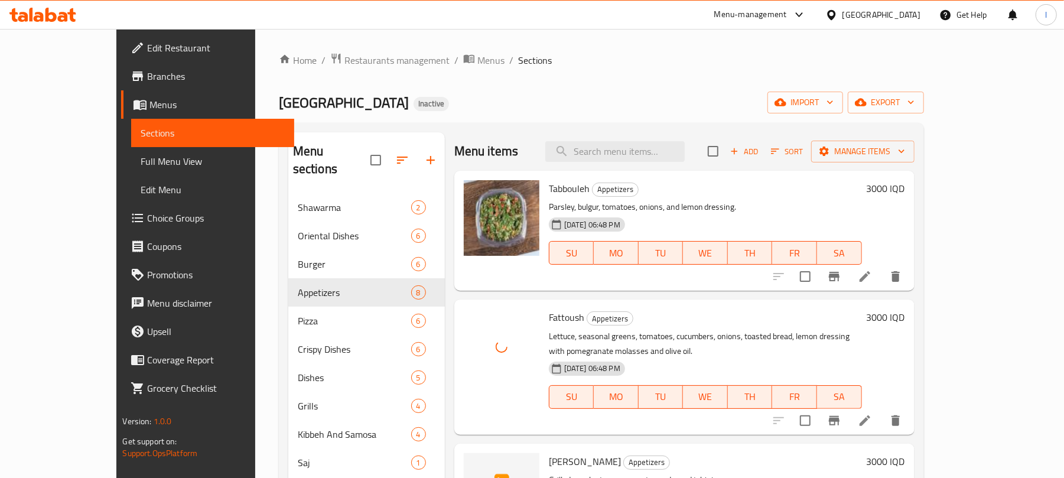
scroll to position [289, 0]
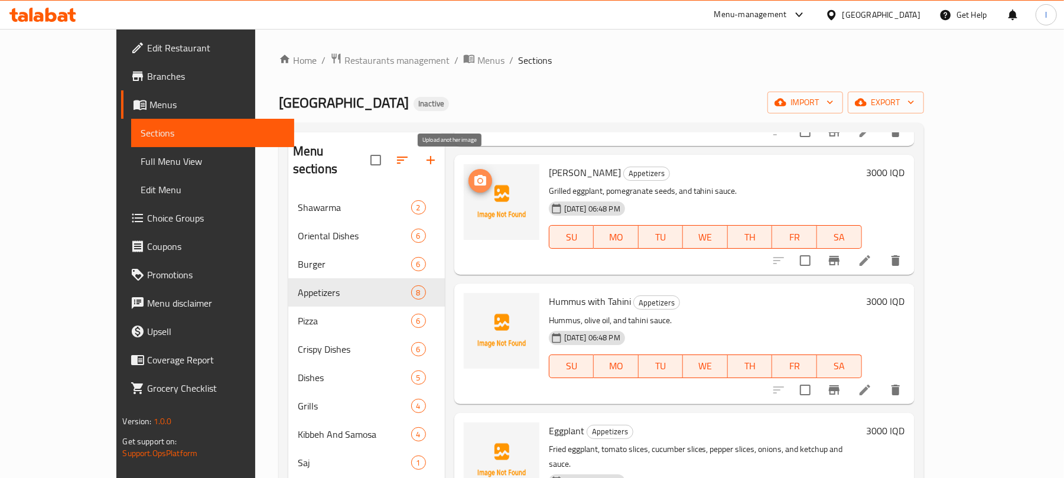
click at [473, 174] on icon "upload picture" at bounding box center [480, 181] width 14 height 14
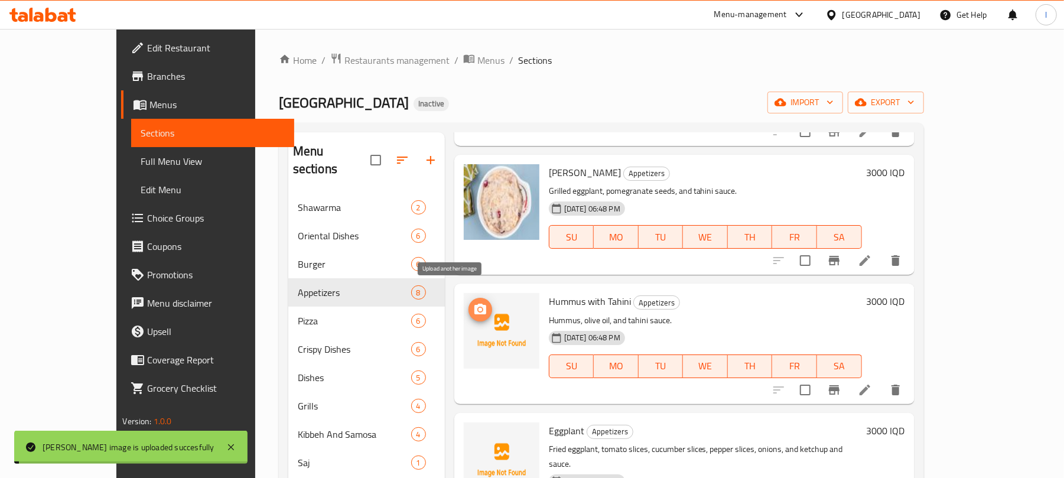
click at [479, 308] on circle "upload picture" at bounding box center [481, 310] width 4 height 4
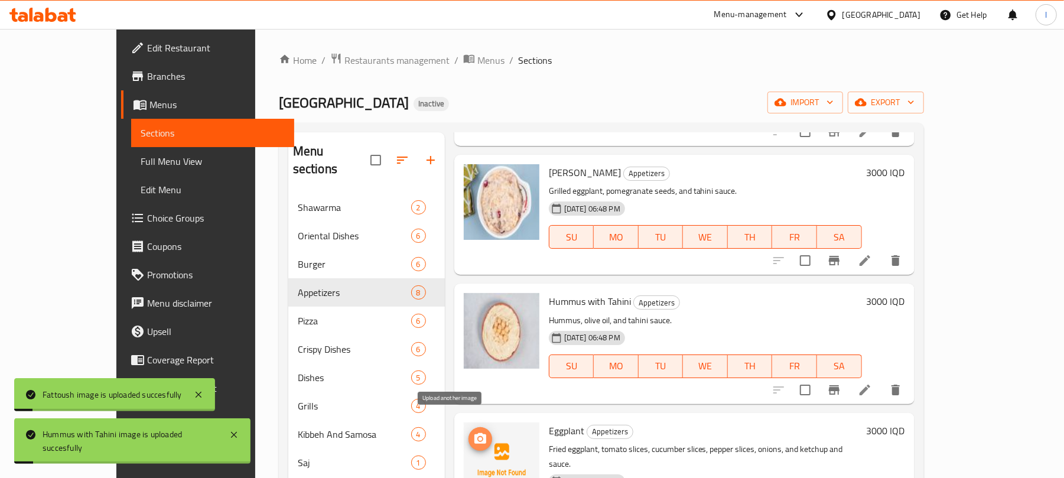
click at [479, 437] on circle "upload picture" at bounding box center [481, 439] width 4 height 4
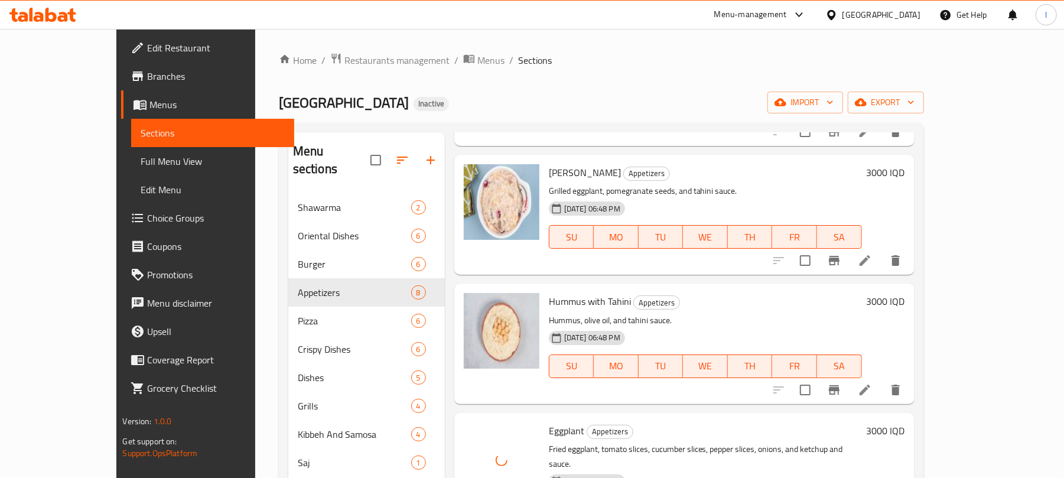
scroll to position [577, 0]
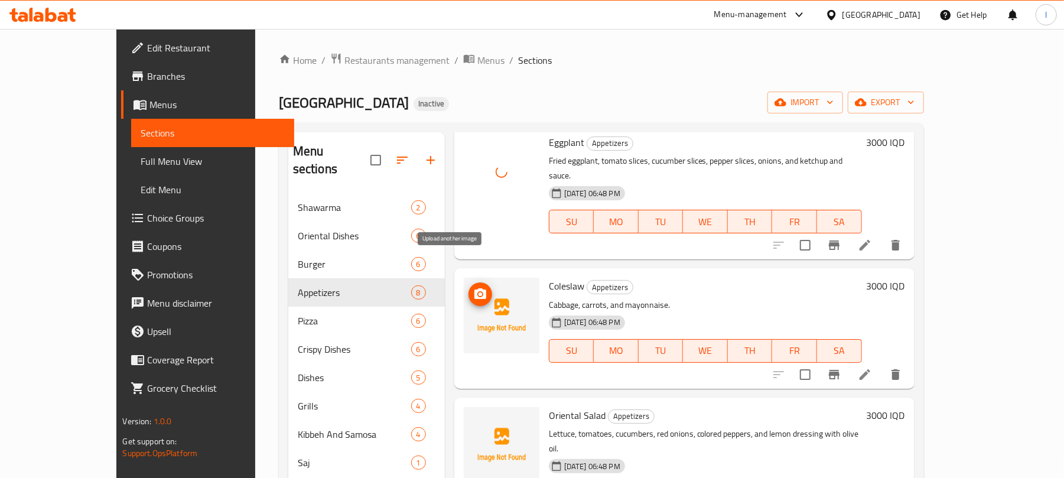
click at [475, 288] on icon "upload picture" at bounding box center [481, 293] width 12 height 11
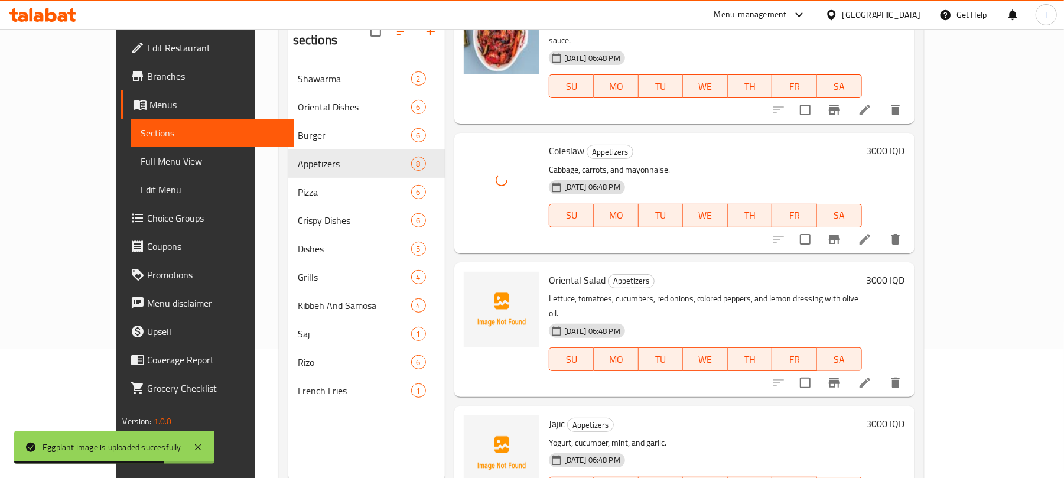
scroll to position [166, 0]
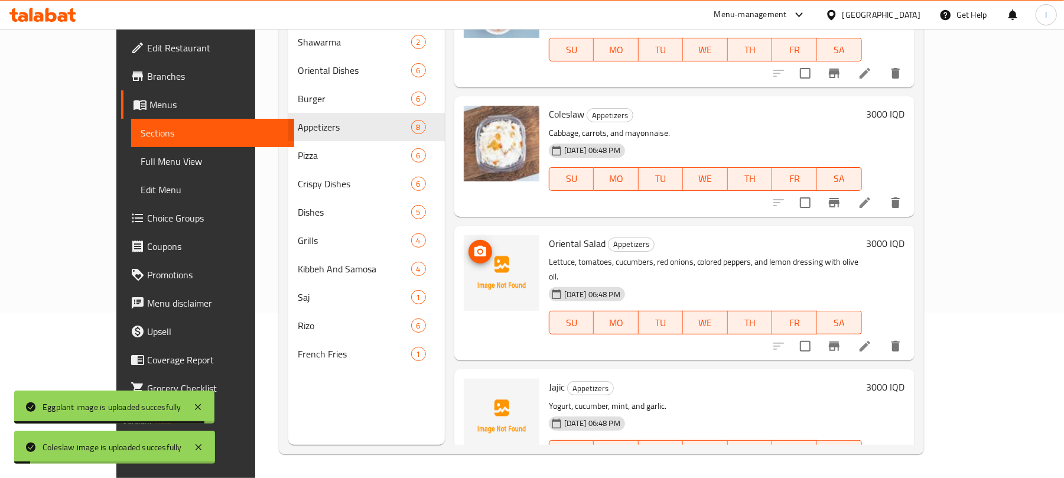
click at [475, 246] on icon "upload picture" at bounding box center [481, 251] width 12 height 11
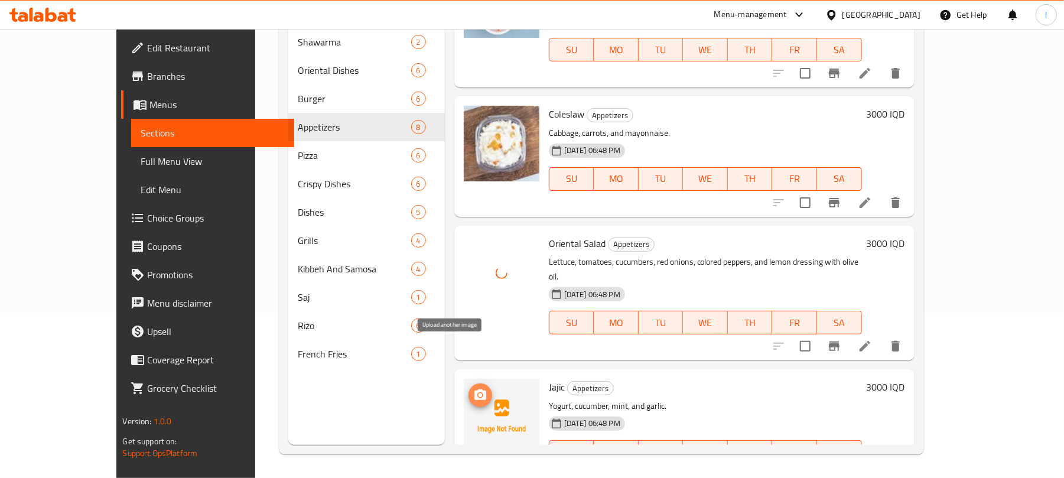
click at [473, 388] on icon "upload picture" at bounding box center [480, 395] width 14 height 14
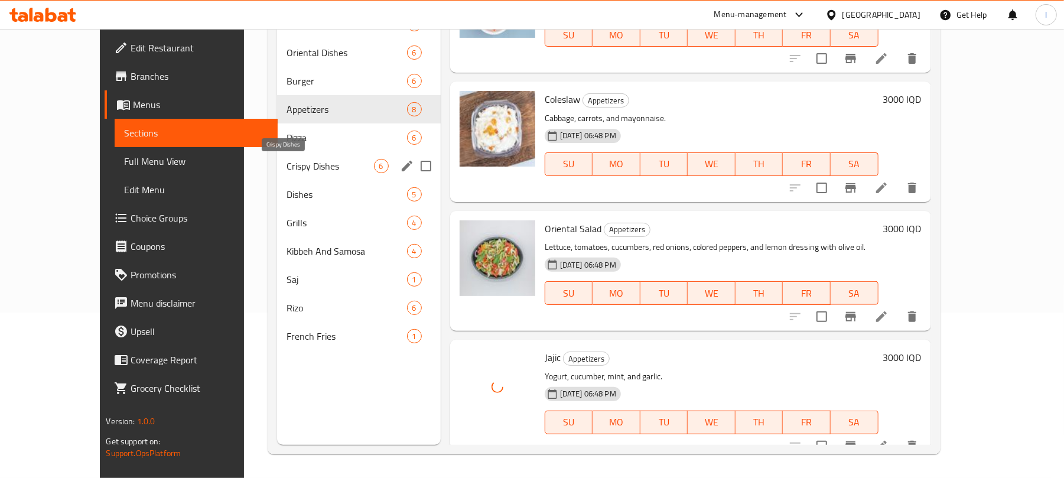
click at [301, 171] on span "Crispy Dishes" at bounding box center [330, 166] width 87 height 14
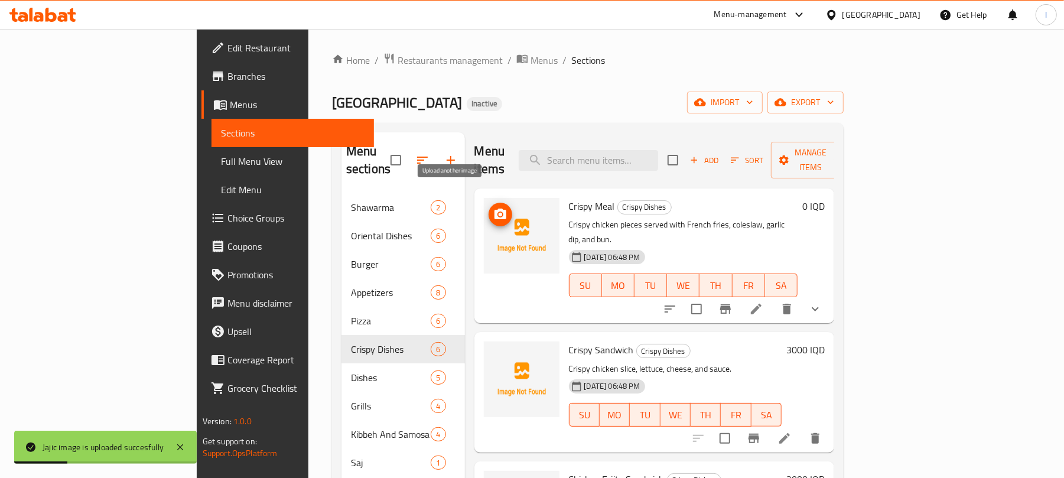
click at [489, 207] on span "upload picture" at bounding box center [501, 214] width 24 height 14
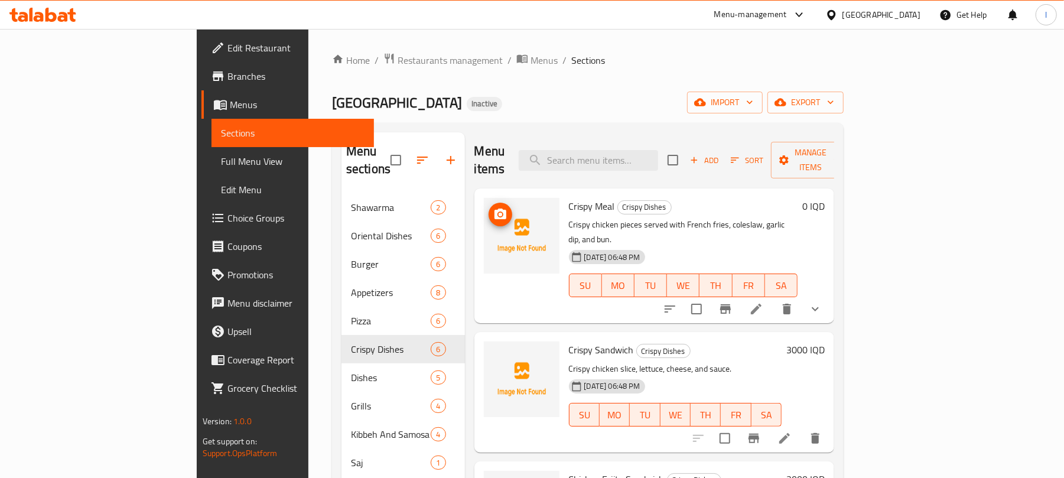
click at [489, 207] on span "upload picture" at bounding box center [501, 214] width 24 height 14
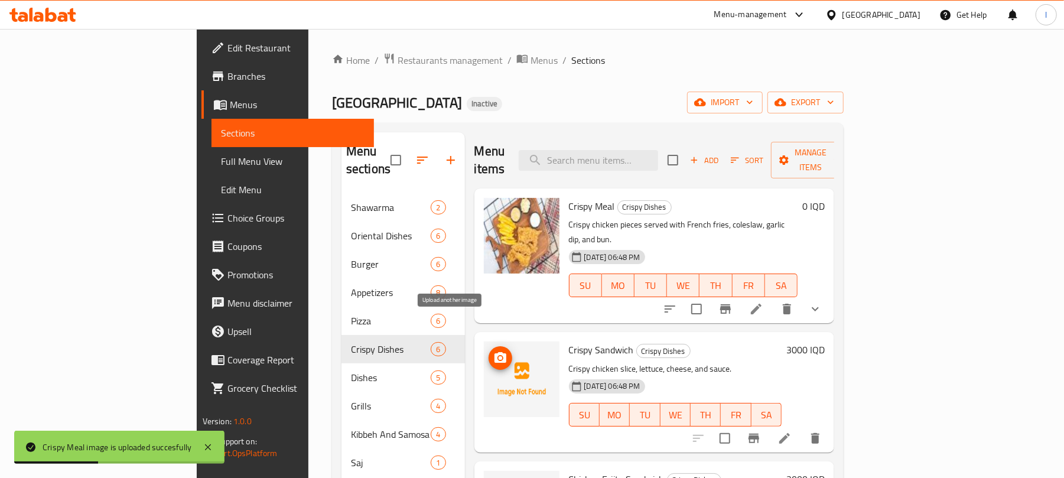
click at [493, 351] on icon "upload picture" at bounding box center [500, 358] width 14 height 14
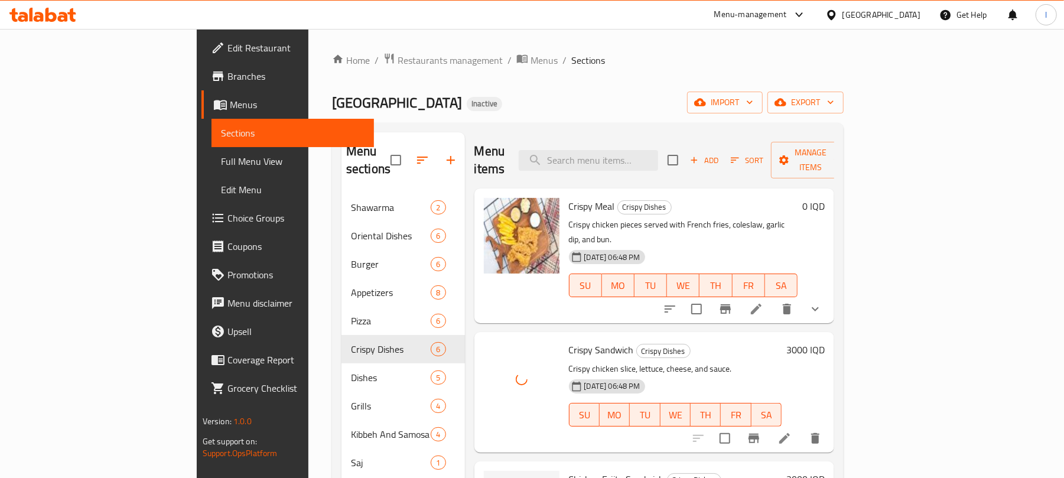
scroll to position [289, 0]
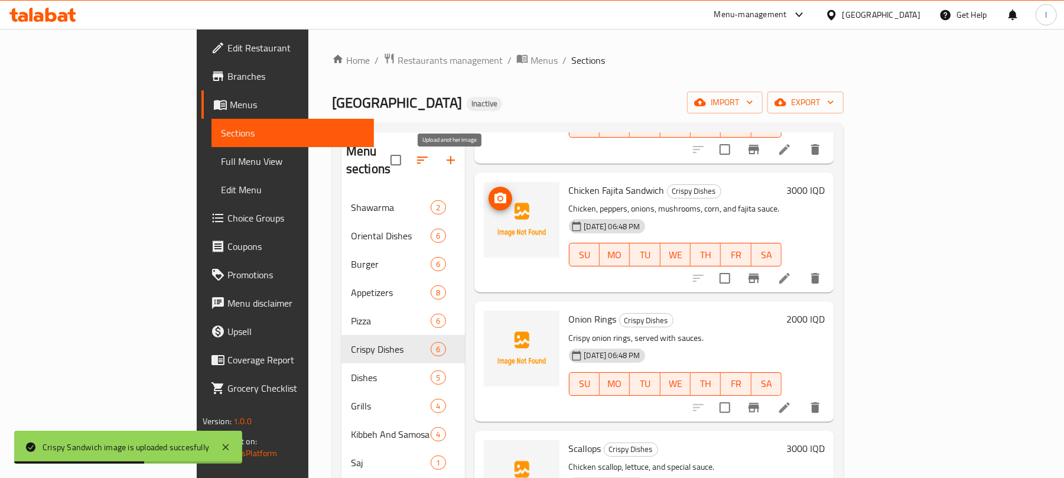
click at [493, 191] on icon "upload picture" at bounding box center [500, 198] width 14 height 14
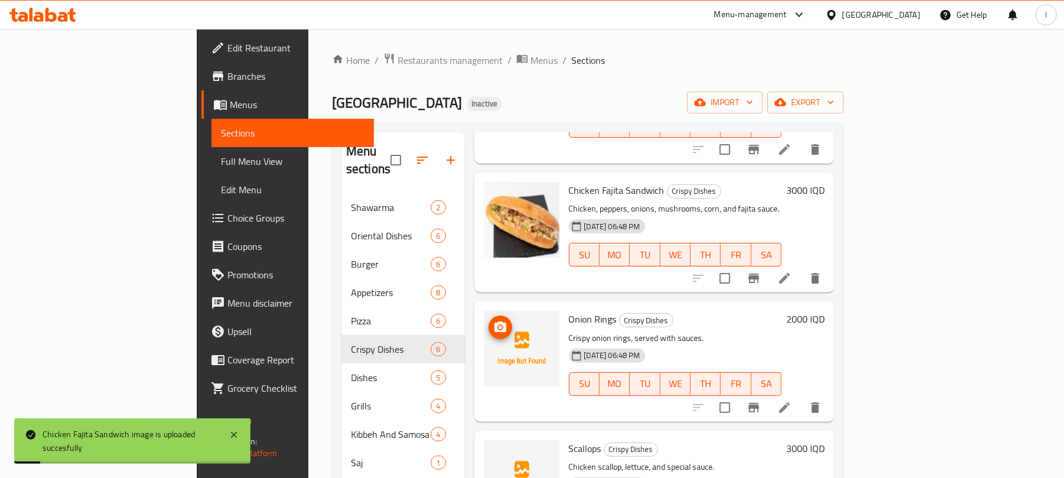
click at [495, 322] on icon "upload picture" at bounding box center [501, 327] width 12 height 11
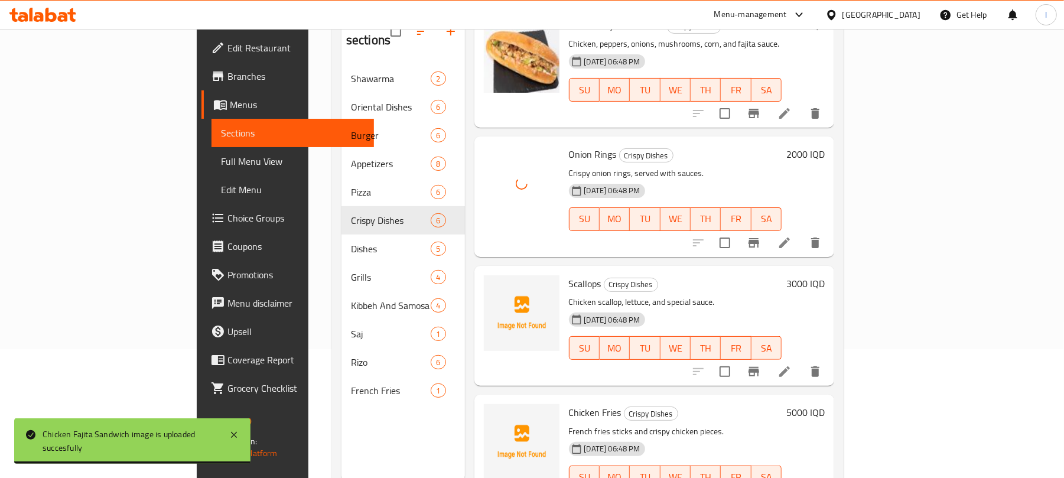
scroll to position [166, 0]
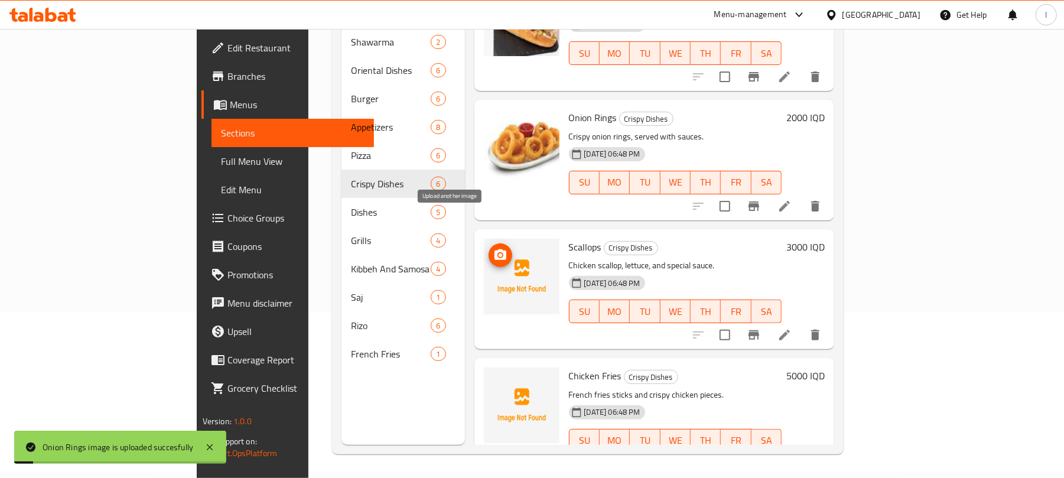
click at [493, 248] on icon "upload picture" at bounding box center [500, 255] width 14 height 14
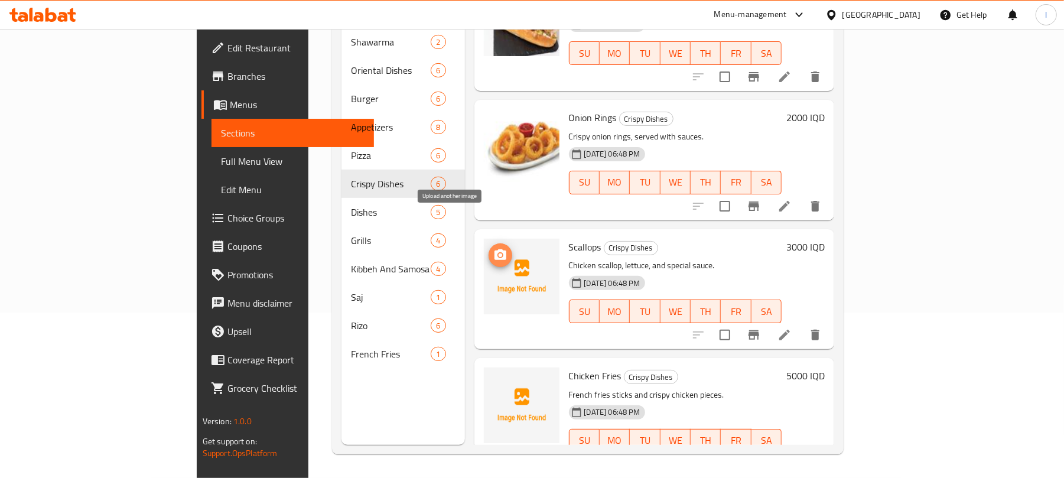
click at [493, 248] on icon "upload picture" at bounding box center [500, 255] width 14 height 14
click at [569, 238] on span "Scallops" at bounding box center [585, 247] width 33 height 18
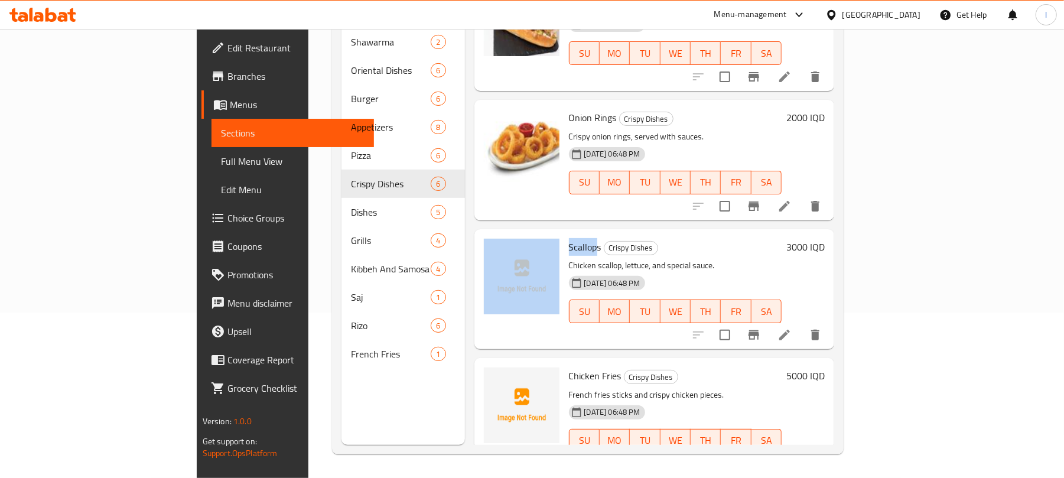
drag, startPoint x: 550, startPoint y: 216, endPoint x: 512, endPoint y: 216, distance: 37.8
click at [512, 234] on div "Scallops Crispy Dishes Chicken scallop, lettuce, and special sauce. [DATE] 06:4…" at bounding box center [654, 289] width 351 height 111
copy div "Scallop"
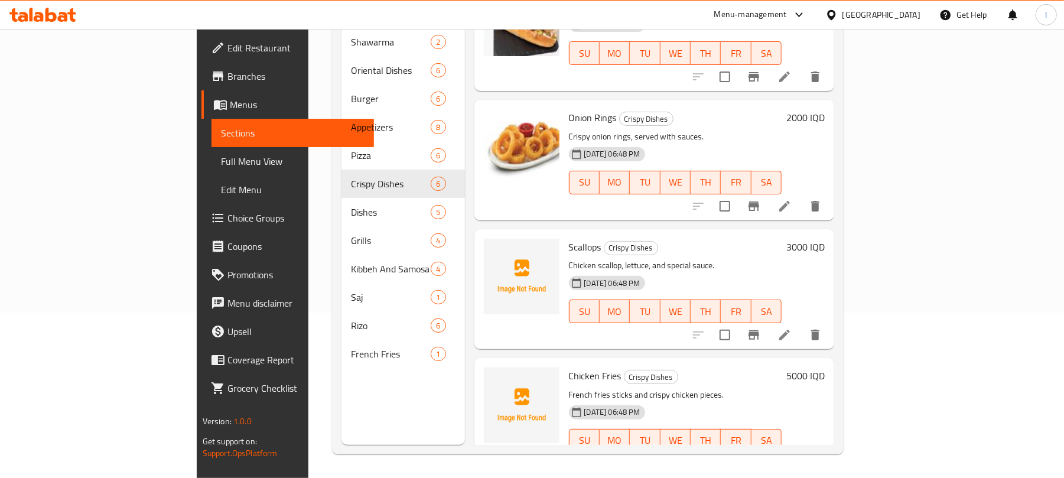
click at [381, 405] on div "Menu sections Shawarma 2 Oriental Dishes 6 Burger 6 Appetizers 8 Pizza 6 Crispy…" at bounding box center [404, 206] width 124 height 478
click at [495, 378] on icon "upload picture" at bounding box center [501, 383] width 12 height 11
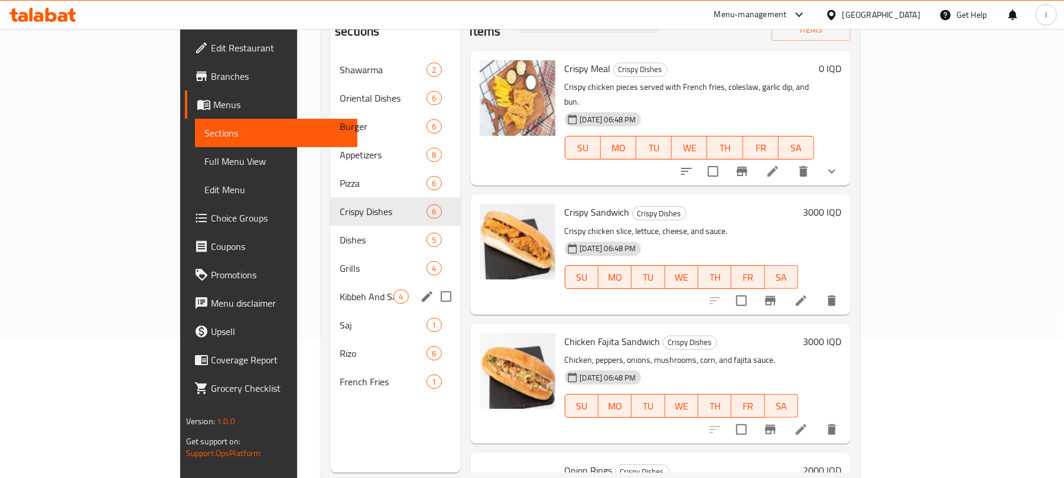
scroll to position [0, 0]
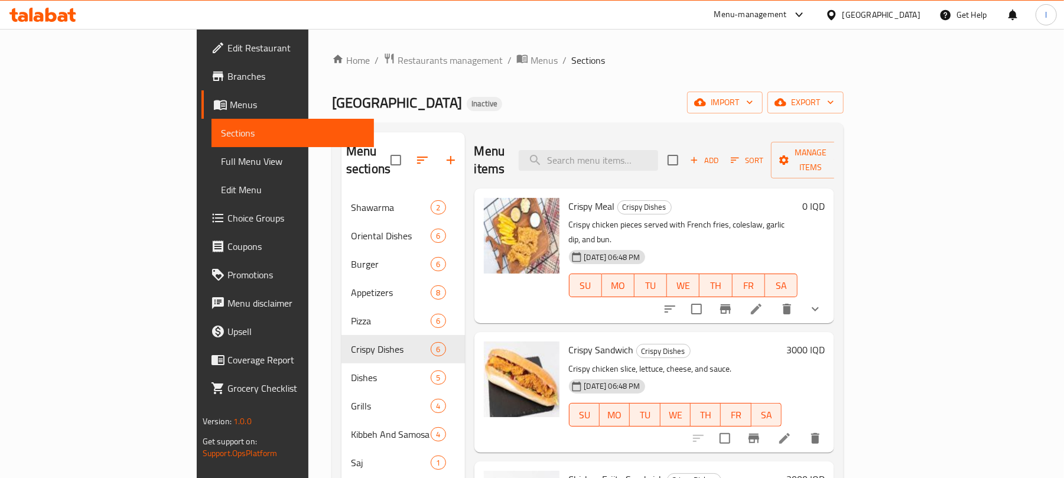
click at [221, 159] on span "Full Menu View" at bounding box center [293, 161] width 144 height 14
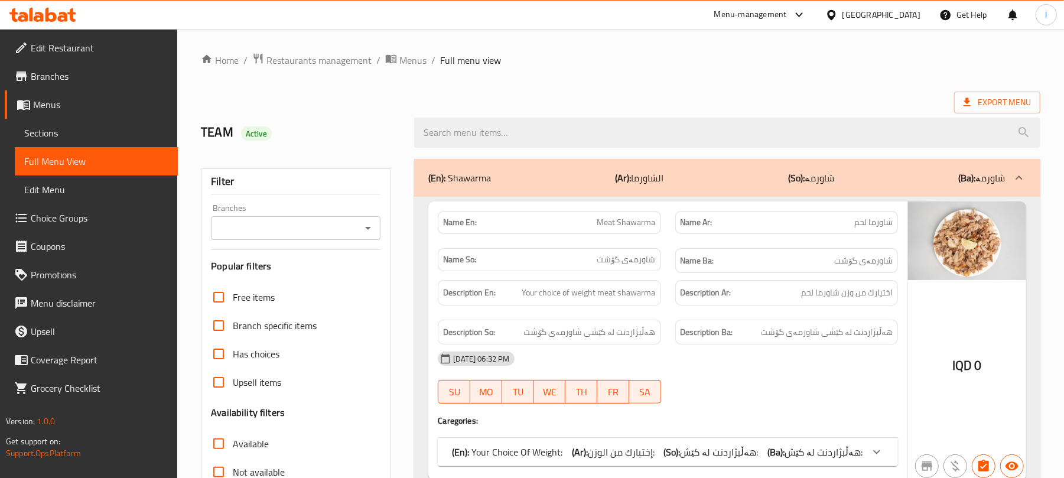
click at [369, 230] on icon "Open" at bounding box center [368, 228] width 14 height 14
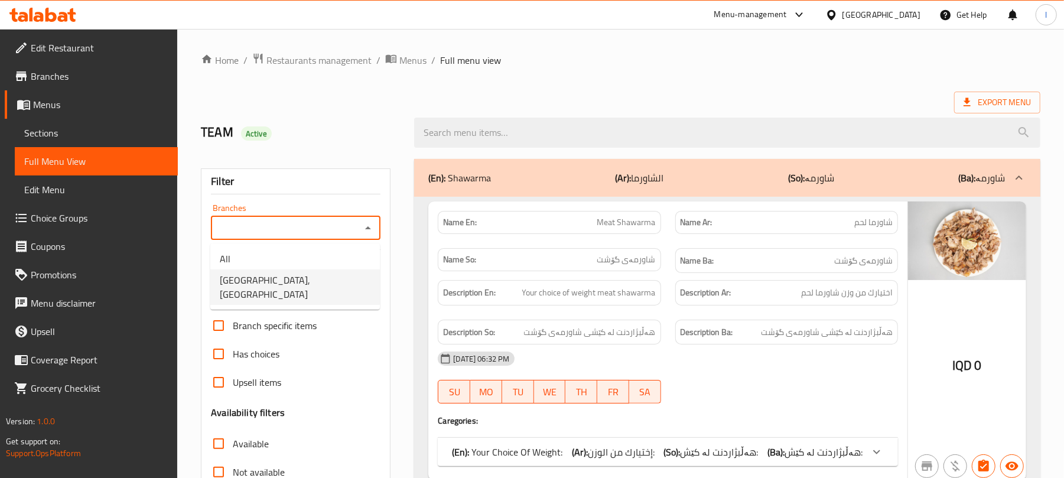
click at [284, 282] on span "[GEOGRAPHIC_DATA], [GEOGRAPHIC_DATA]" at bounding box center [295, 287] width 151 height 28
type input "[GEOGRAPHIC_DATA], [GEOGRAPHIC_DATA]"
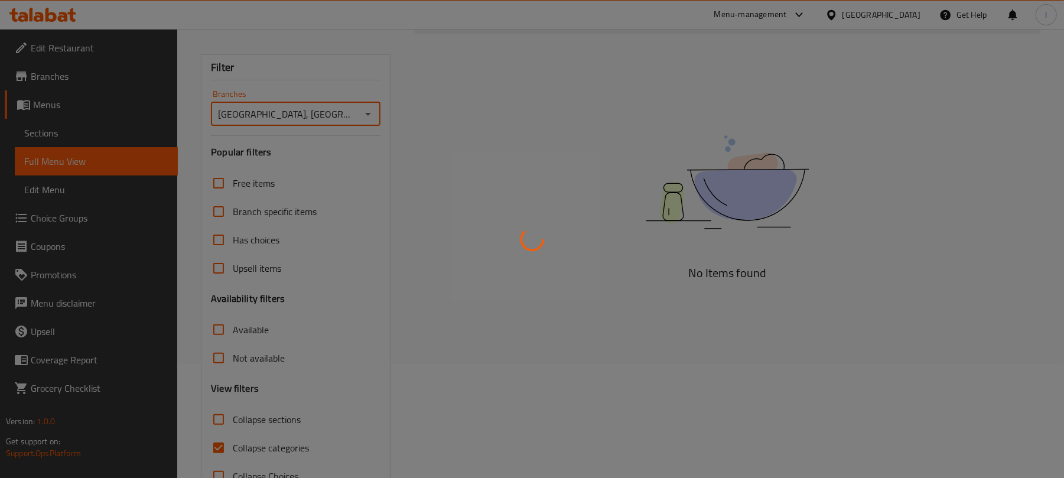
scroll to position [152, 0]
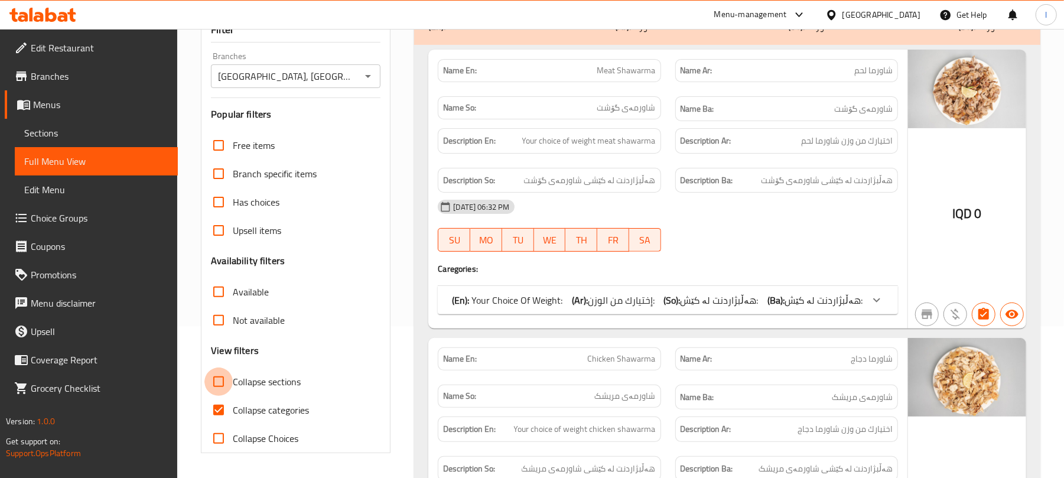
click at [220, 383] on input "Collapse sections" at bounding box center [218, 382] width 28 height 28
checkbox input "true"
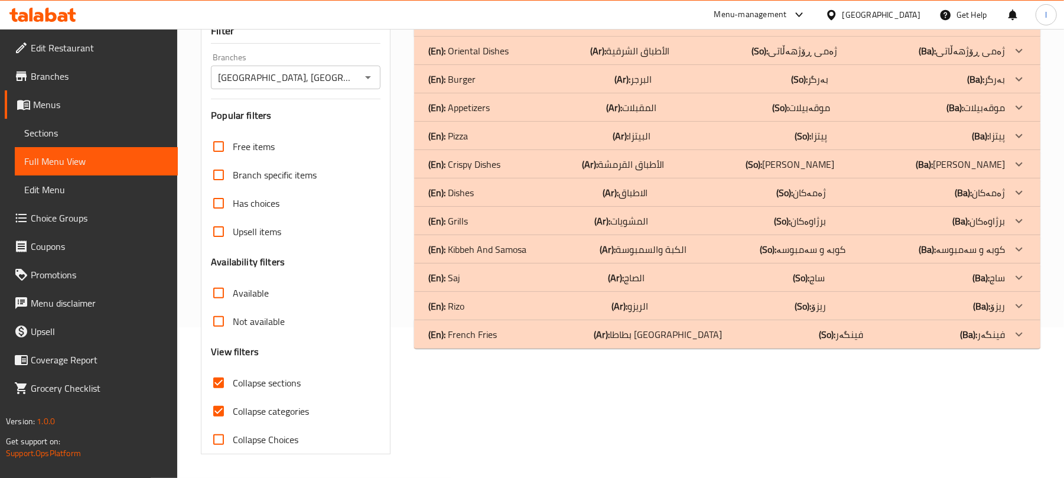
click at [223, 409] on input "Collapse categories" at bounding box center [218, 411] width 28 height 28
checkbox input "false"
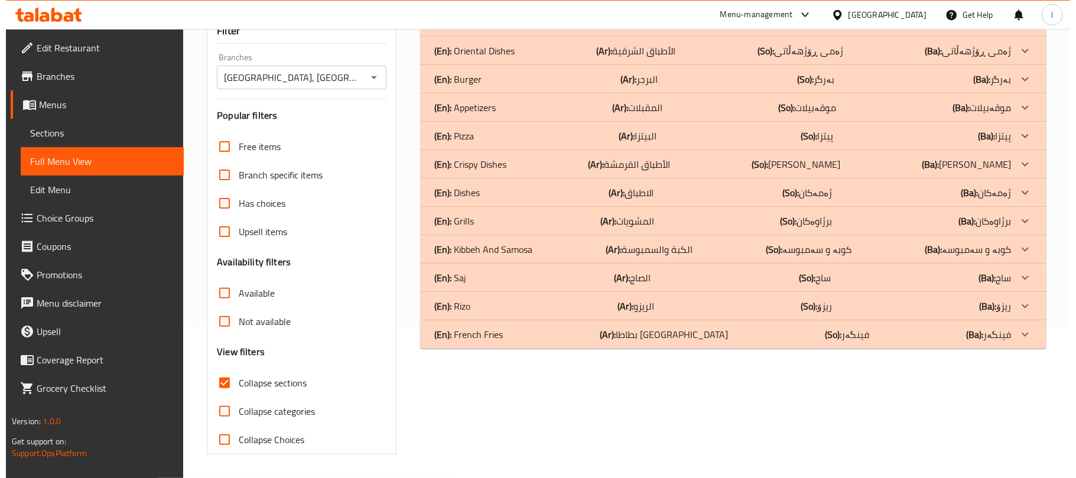
scroll to position [0, 0]
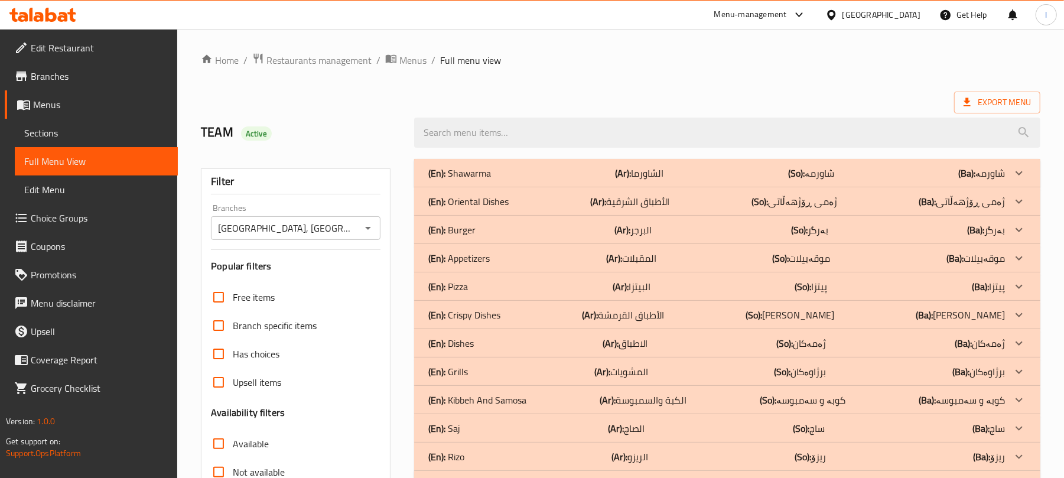
click at [63, 142] on link "Sections" at bounding box center [96, 133] width 163 height 28
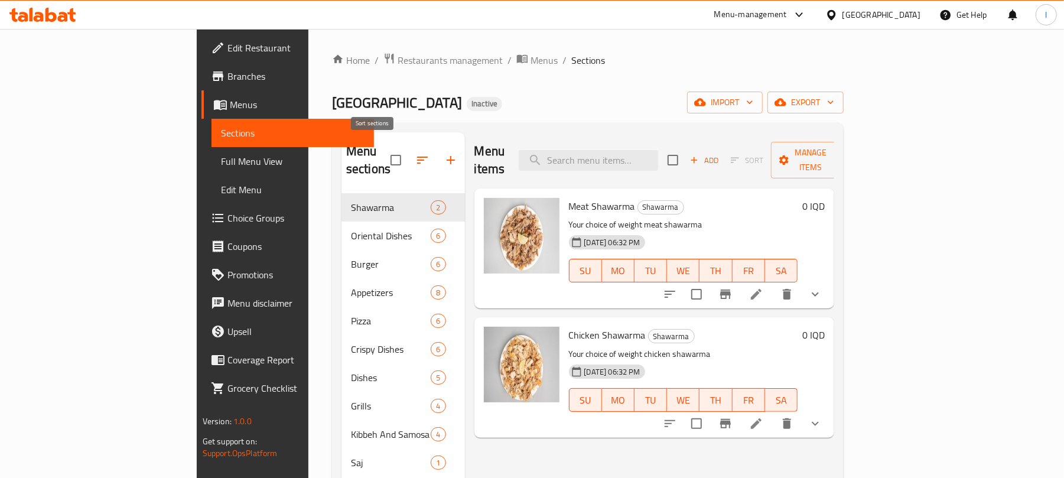
click at [415, 153] on icon "button" at bounding box center [422, 160] width 14 height 14
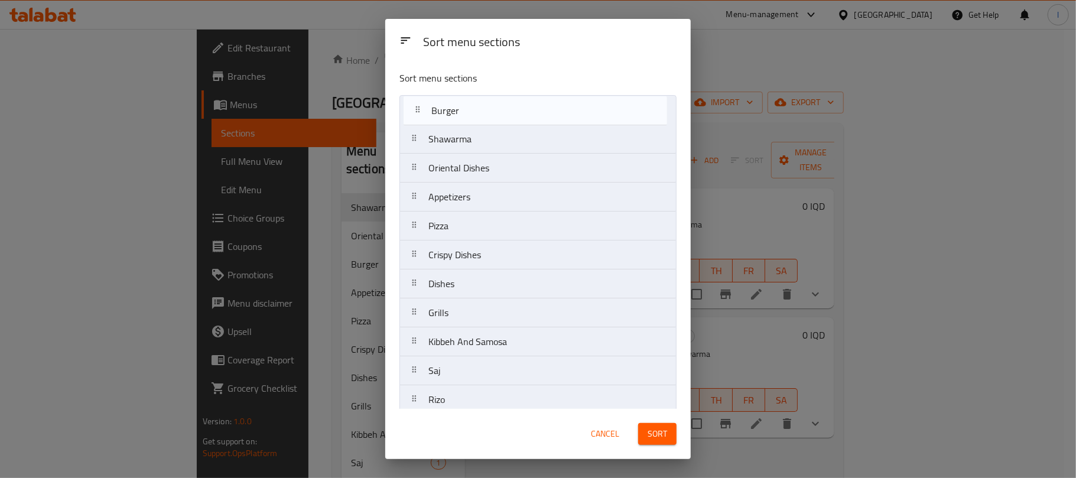
drag, startPoint x: 450, startPoint y: 171, endPoint x: 454, endPoint y: 108, distance: 63.4
click at [454, 108] on nav "Shawarma Oriental Dishes Burger Appetizers Pizza Crispy Dishes Dishes Grills Ki…" at bounding box center [538, 269] width 277 height 349
drag, startPoint x: 473, startPoint y: 197, endPoint x: 473, endPoint y: 100, distance: 96.9
click at [473, 100] on nav "Burger Shawarma Oriental Dishes Appetizers Pizza Crispy Dishes Dishes Grills Ki…" at bounding box center [538, 269] width 277 height 349
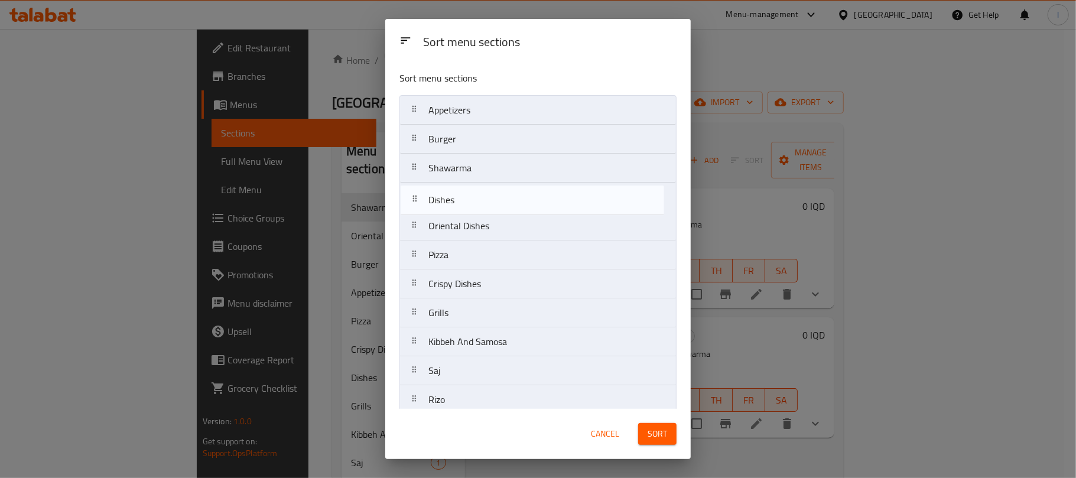
drag, startPoint x: 475, startPoint y: 280, endPoint x: 474, endPoint y: 190, distance: 89.2
click at [474, 190] on nav "Appetizers Burger Shawarma Oriental Dishes Pizza Crispy Dishes Dishes Grills Ki…" at bounding box center [538, 269] width 277 height 349
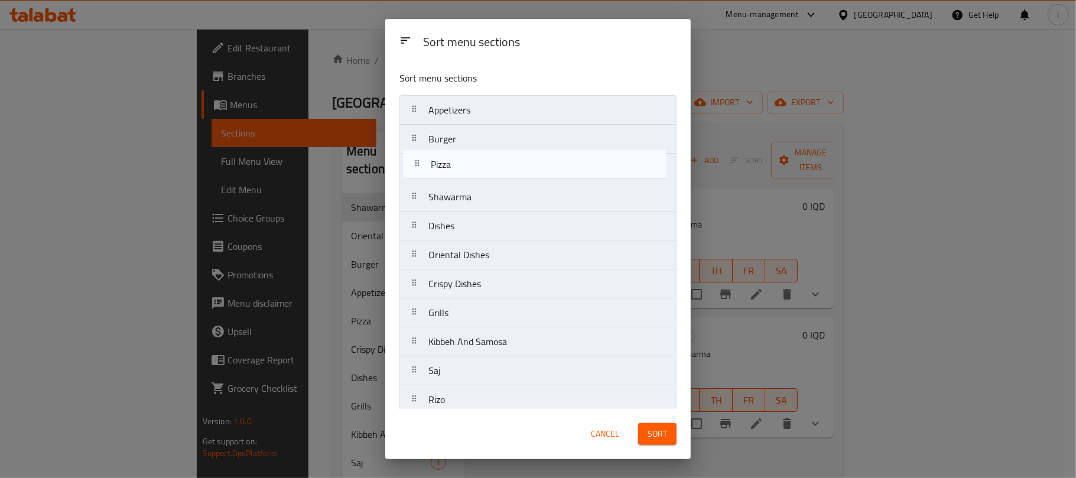
drag, startPoint x: 471, startPoint y: 263, endPoint x: 473, endPoint y: 168, distance: 94.6
click at [473, 168] on nav "Appetizers Burger Shawarma Dishes Oriental Dishes Pizza Crispy Dishes Grills Ki…" at bounding box center [538, 269] width 277 height 349
drag, startPoint x: 447, startPoint y: 333, endPoint x: 457, endPoint y: 163, distance: 170.5
click at [457, 163] on nav "Appetizers Burger Pizza Shawarma Dishes Oriental Dishes Crispy Dishes Grills Ki…" at bounding box center [538, 269] width 277 height 349
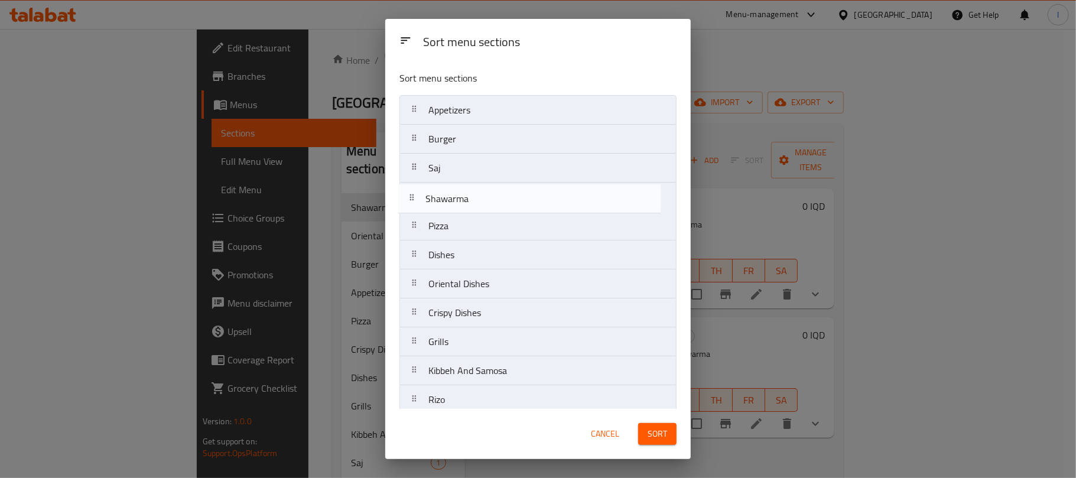
drag, startPoint x: 464, startPoint y: 232, endPoint x: 461, endPoint y: 199, distance: 32.6
click at [461, 199] on nav "Appetizers Burger Saj Pizza Shawarma Dishes Oriental Dishes Crispy Dishes Grill…" at bounding box center [538, 269] width 277 height 349
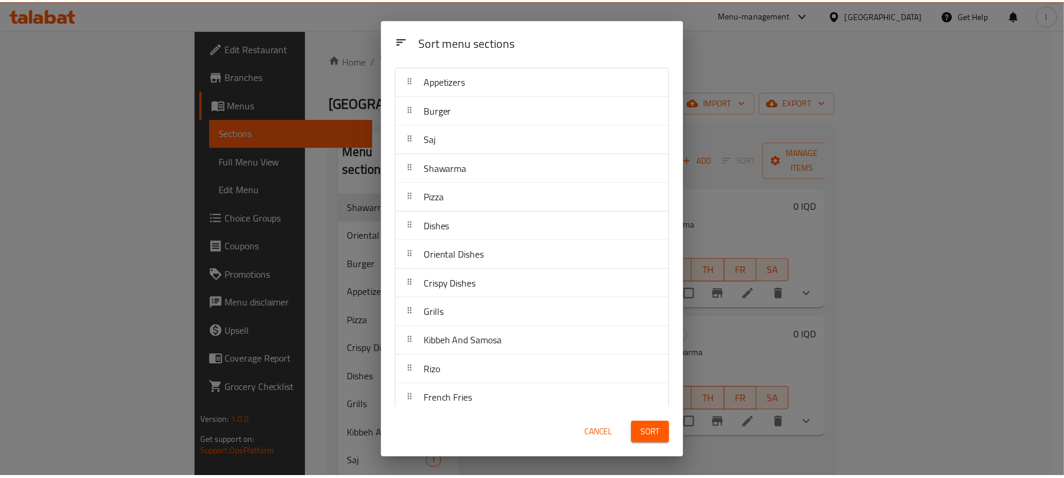
scroll to position [43, 0]
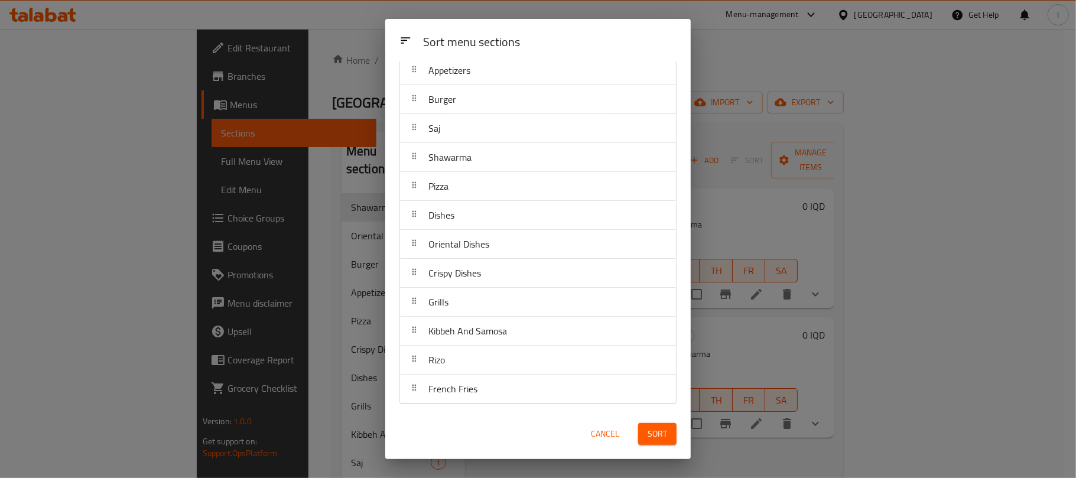
click at [667, 434] on span "Sort" at bounding box center [658, 434] width 20 height 15
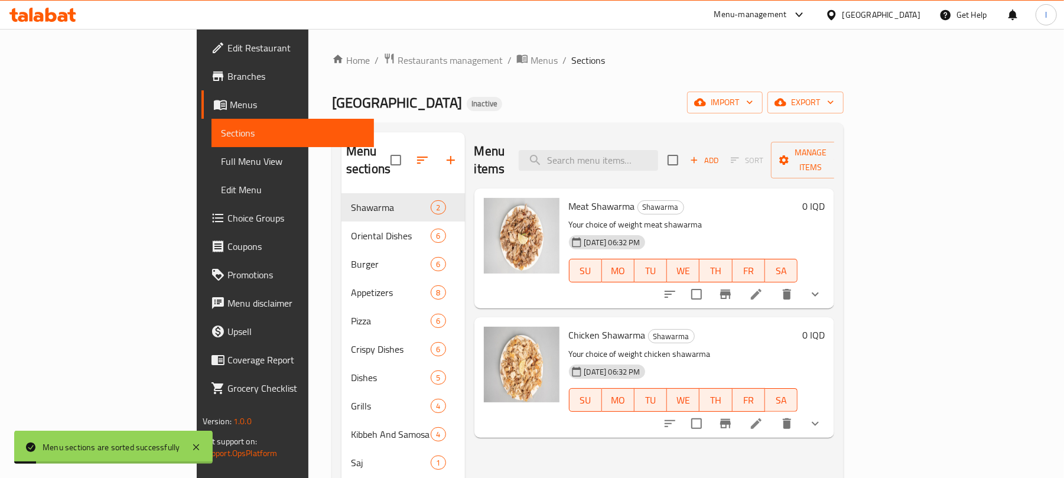
click at [221, 157] on span "Full Menu View" at bounding box center [293, 161] width 144 height 14
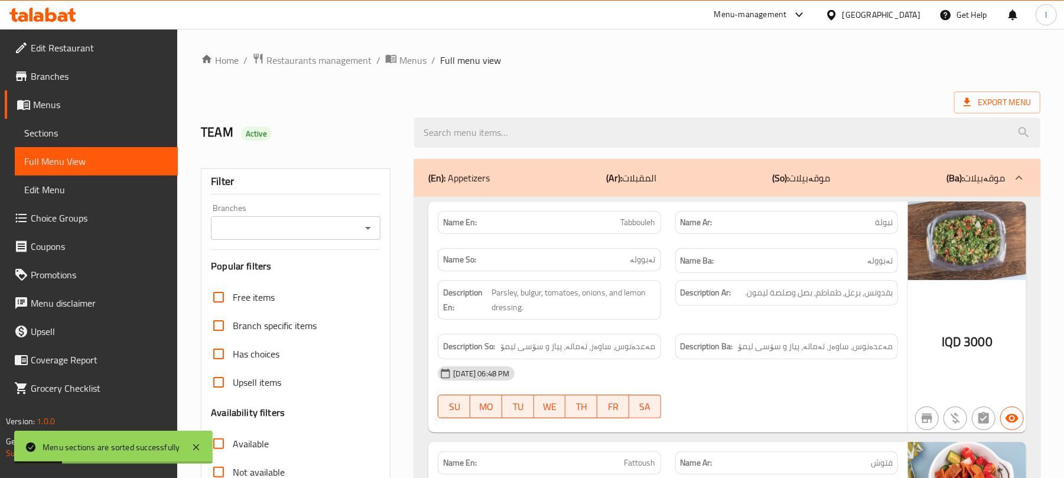
click at [371, 223] on icon "Open" at bounding box center [368, 228] width 14 height 14
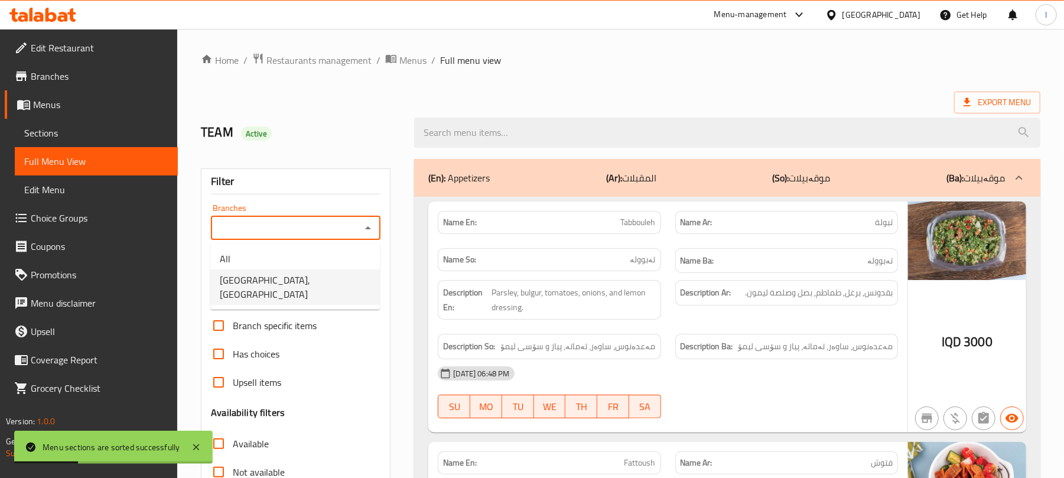
click at [339, 285] on span "[GEOGRAPHIC_DATA], [GEOGRAPHIC_DATA]" at bounding box center [295, 287] width 151 height 28
type input "[GEOGRAPHIC_DATA], [GEOGRAPHIC_DATA]"
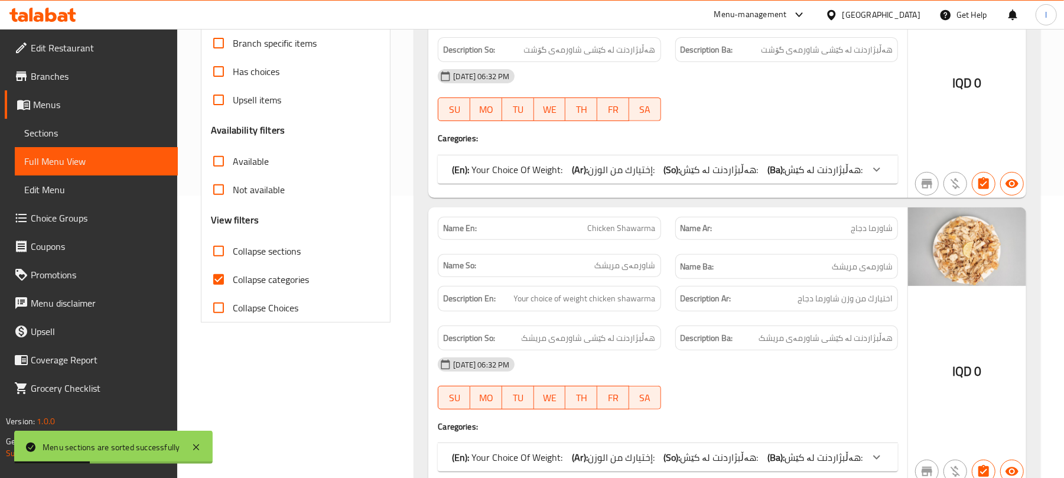
scroll to position [289, 0]
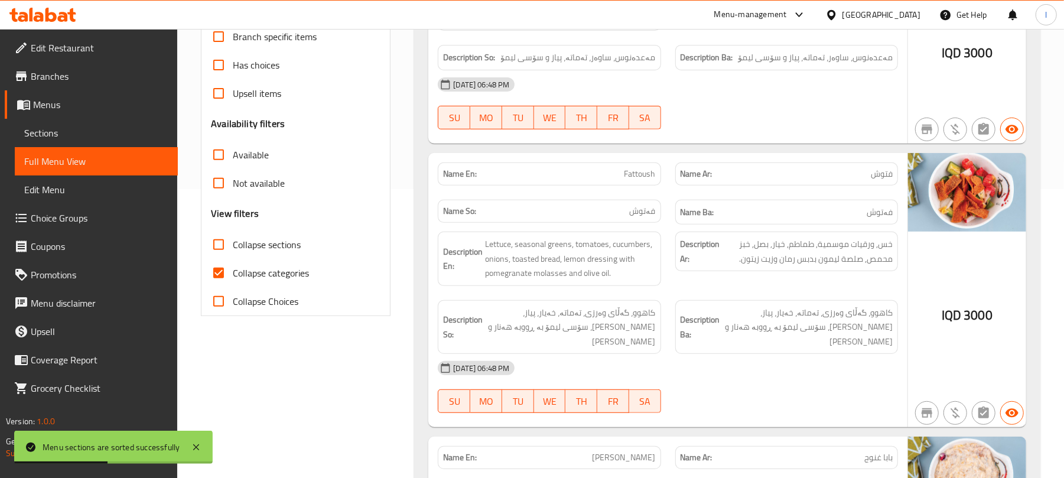
click at [220, 252] on input "Collapse sections" at bounding box center [218, 244] width 28 height 28
checkbox input "true"
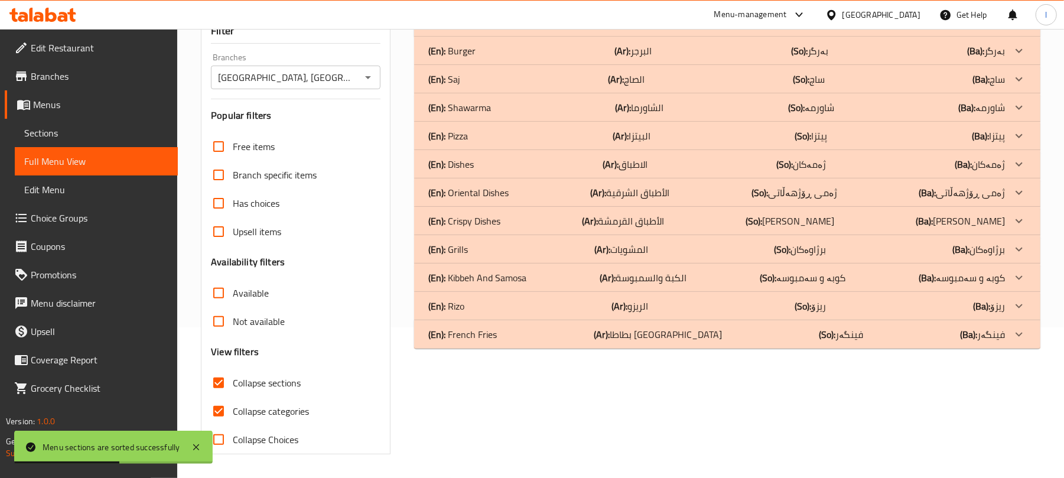
scroll to position [152, 0]
click at [221, 405] on input "Collapse categories" at bounding box center [218, 411] width 28 height 28
checkbox input "false"
click at [487, 222] on p "(En): Crispy Dishes" at bounding box center [464, 221] width 72 height 14
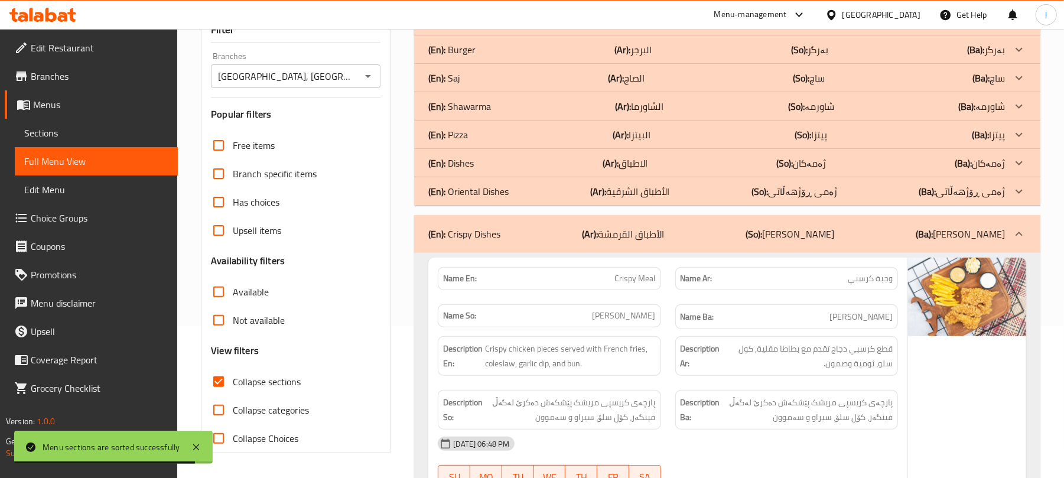
click at [501, 188] on p "(En): Oriental Dishes" at bounding box center [468, 191] width 80 height 14
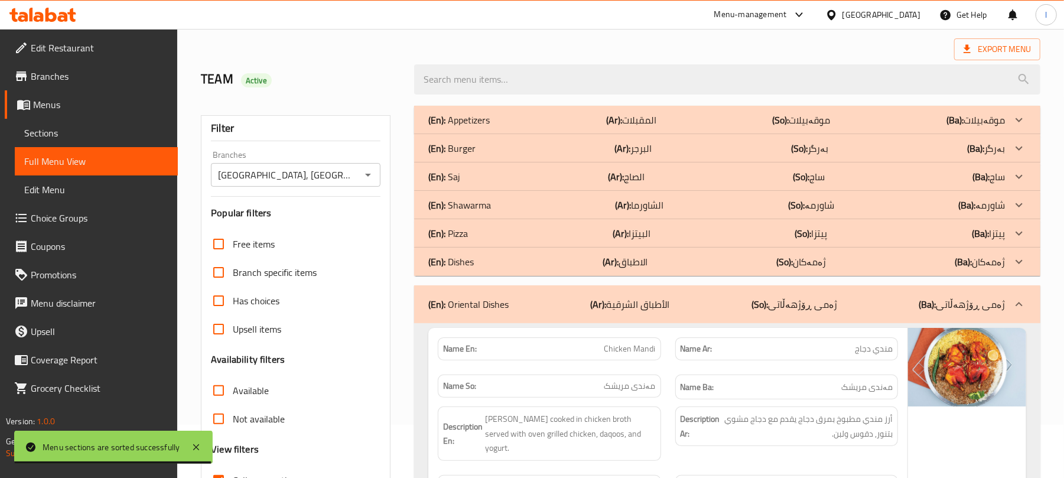
scroll to position [0, 0]
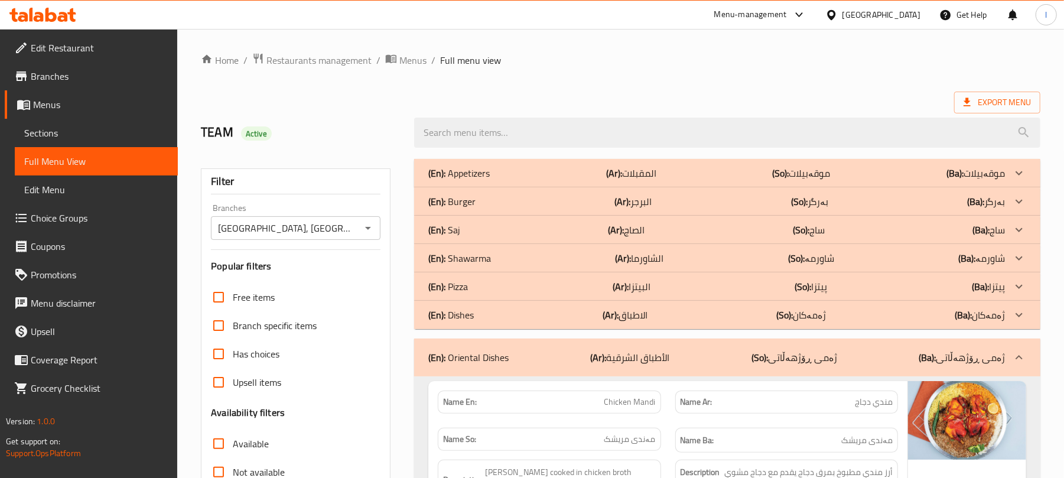
click at [485, 176] on p "(En): Appetizers" at bounding box center [458, 173] width 61 height 14
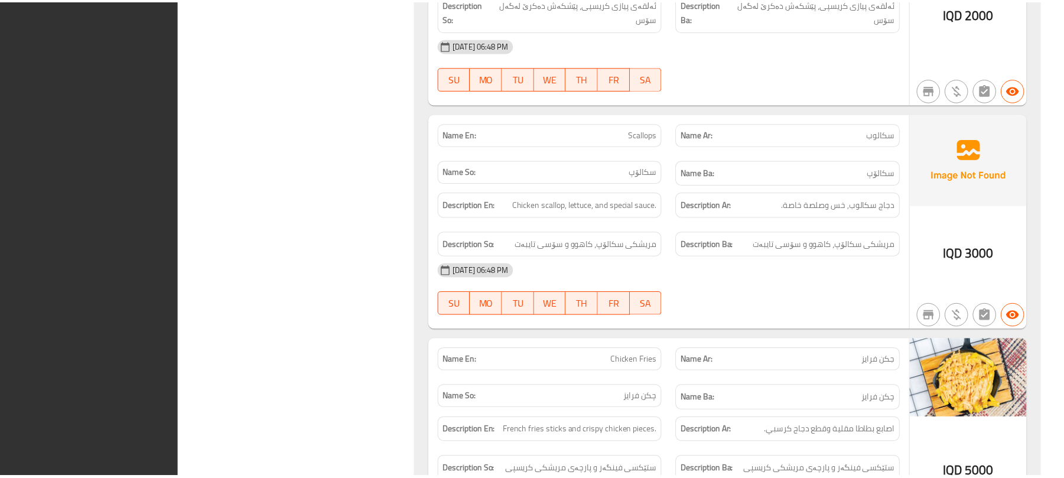
scroll to position [5939, 0]
